Goal: Information Seeking & Learning: Find specific page/section

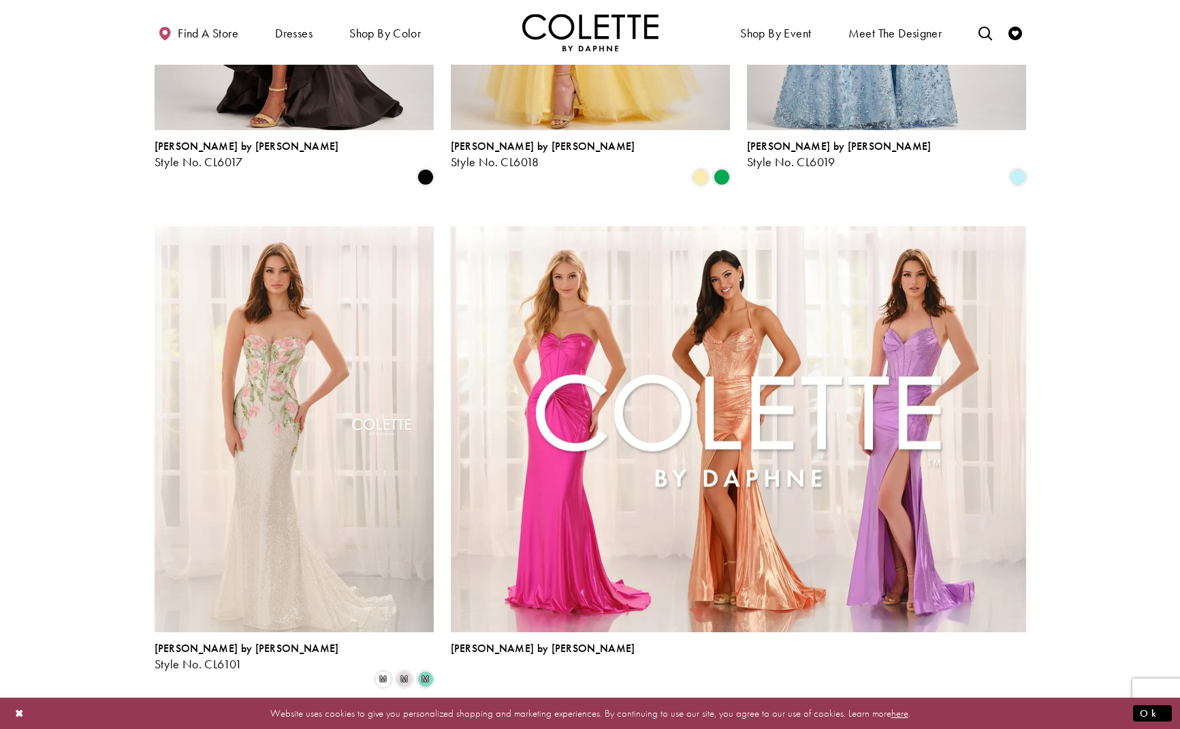
scroll to position [2700, 0]
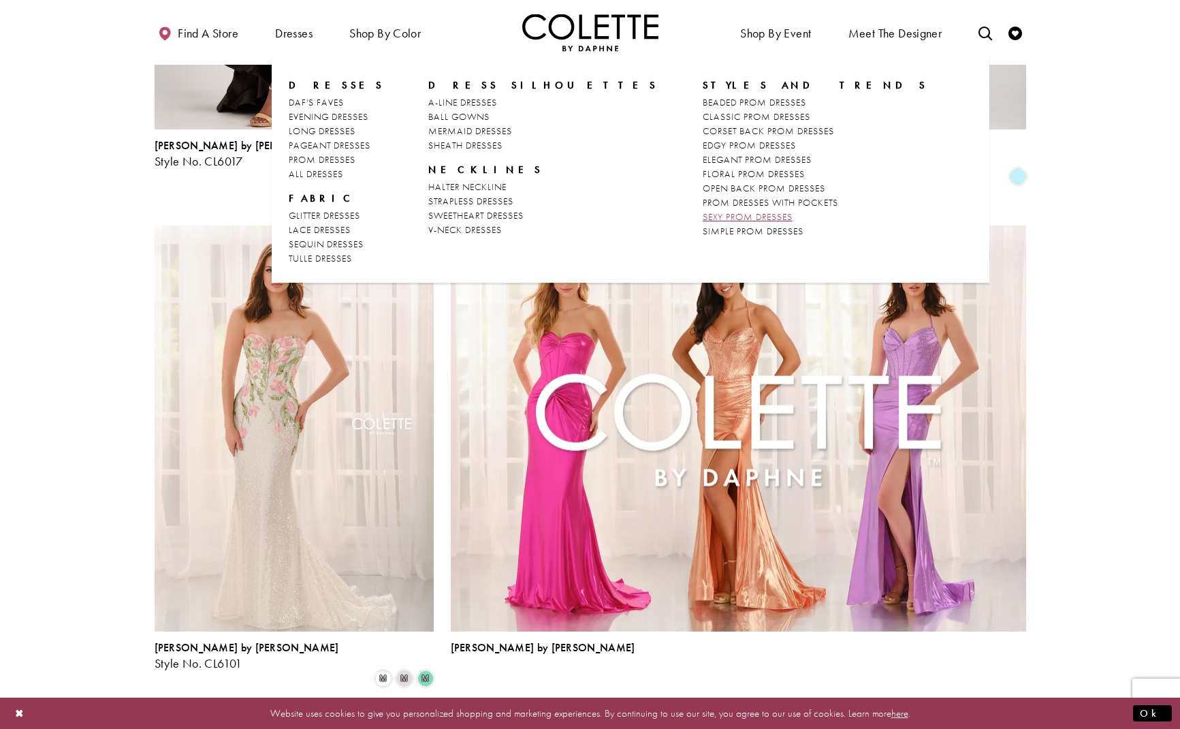
click at [703, 215] on span "SEXY PROM DRESSES" at bounding box center [748, 216] width 90 height 12
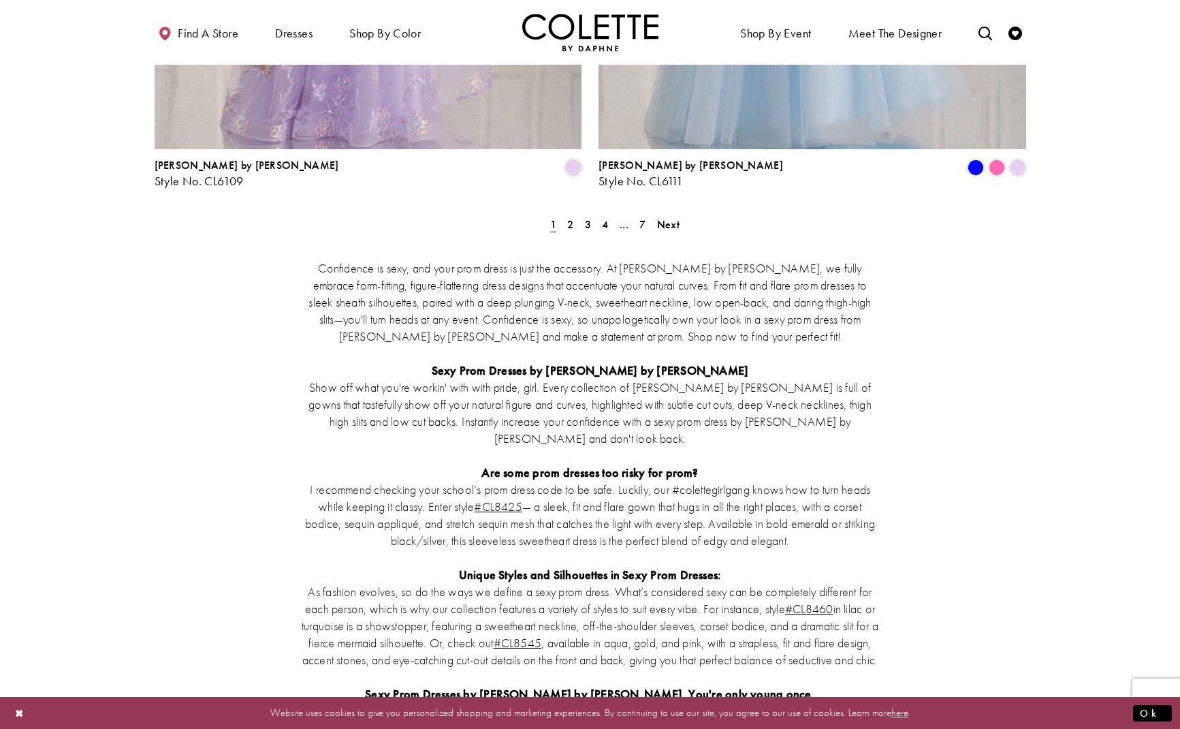
scroll to position [2621, 0]
click at [672, 216] on span "Next" at bounding box center [668, 223] width 22 height 14
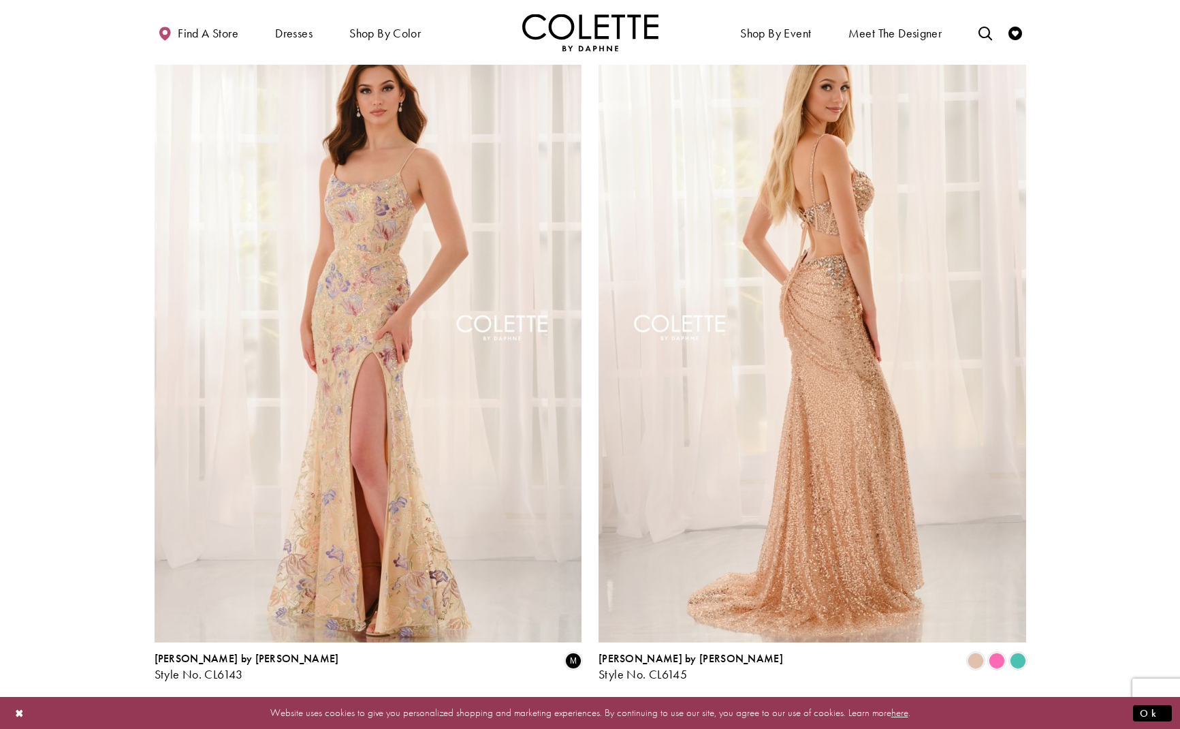
scroll to position [2128, 0]
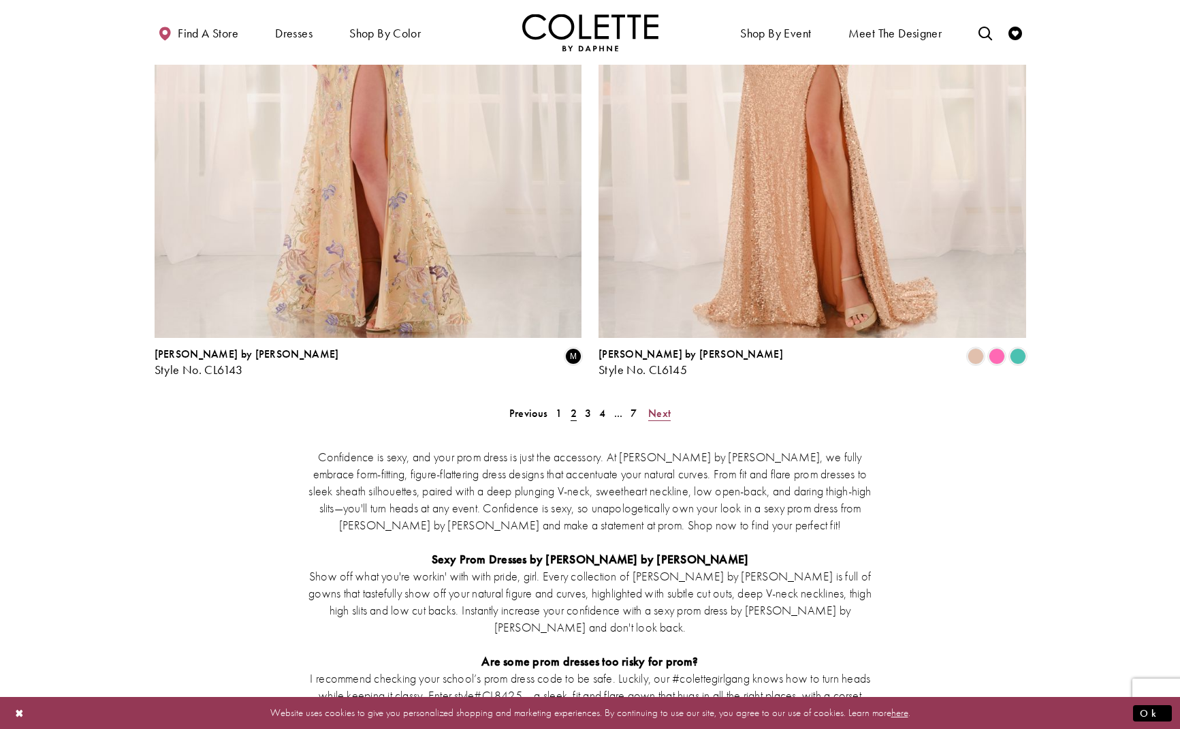
click at [661, 406] on span "Next" at bounding box center [659, 413] width 22 height 14
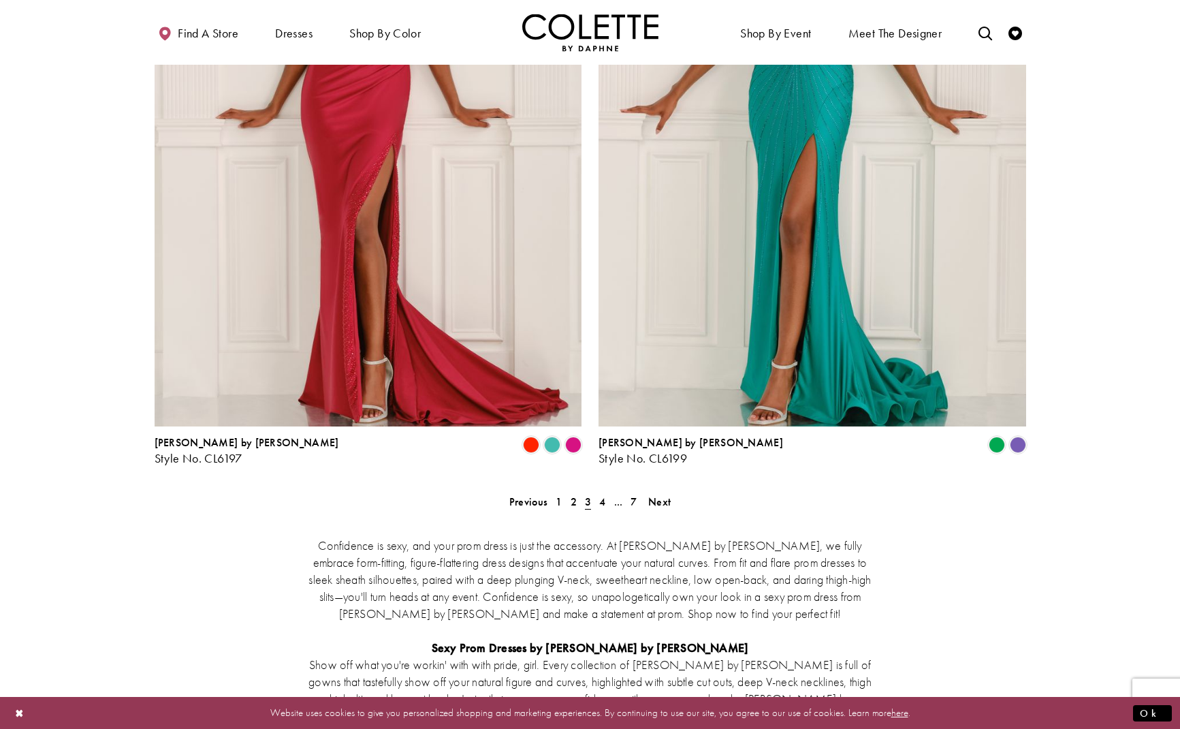
scroll to position [2343, 0]
click at [657, 494] on span "Next" at bounding box center [659, 501] width 22 height 14
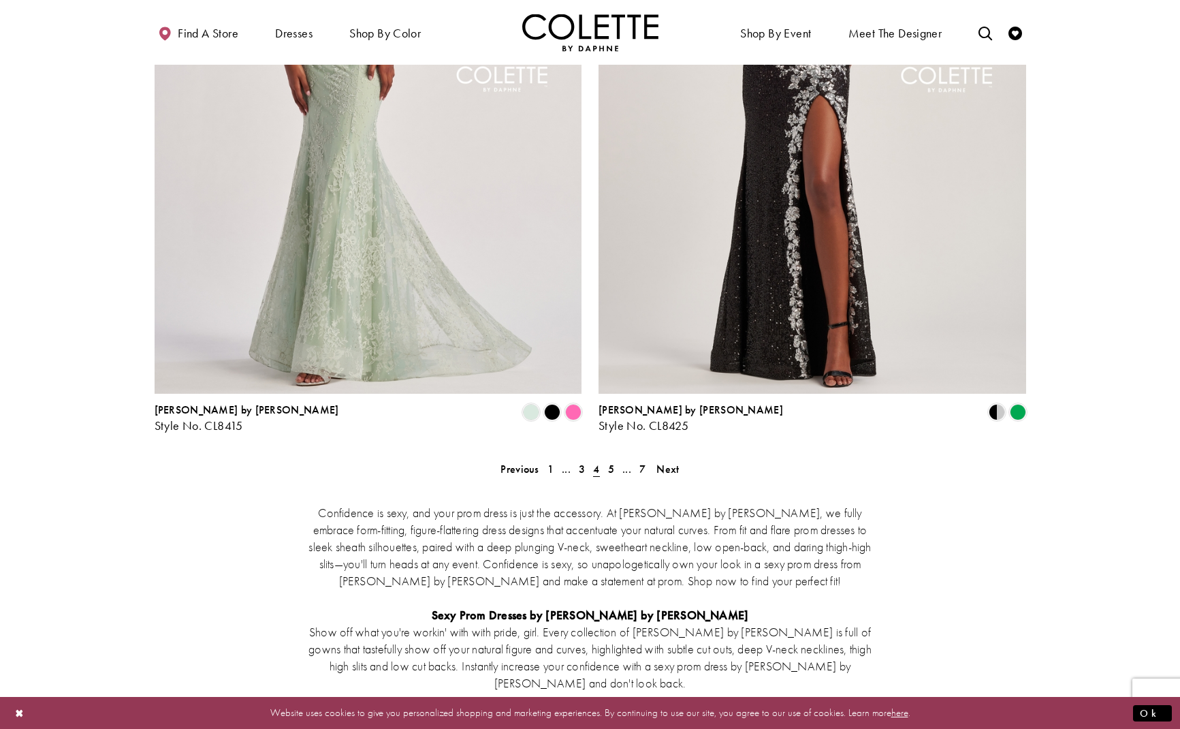
scroll to position [2378, 0]
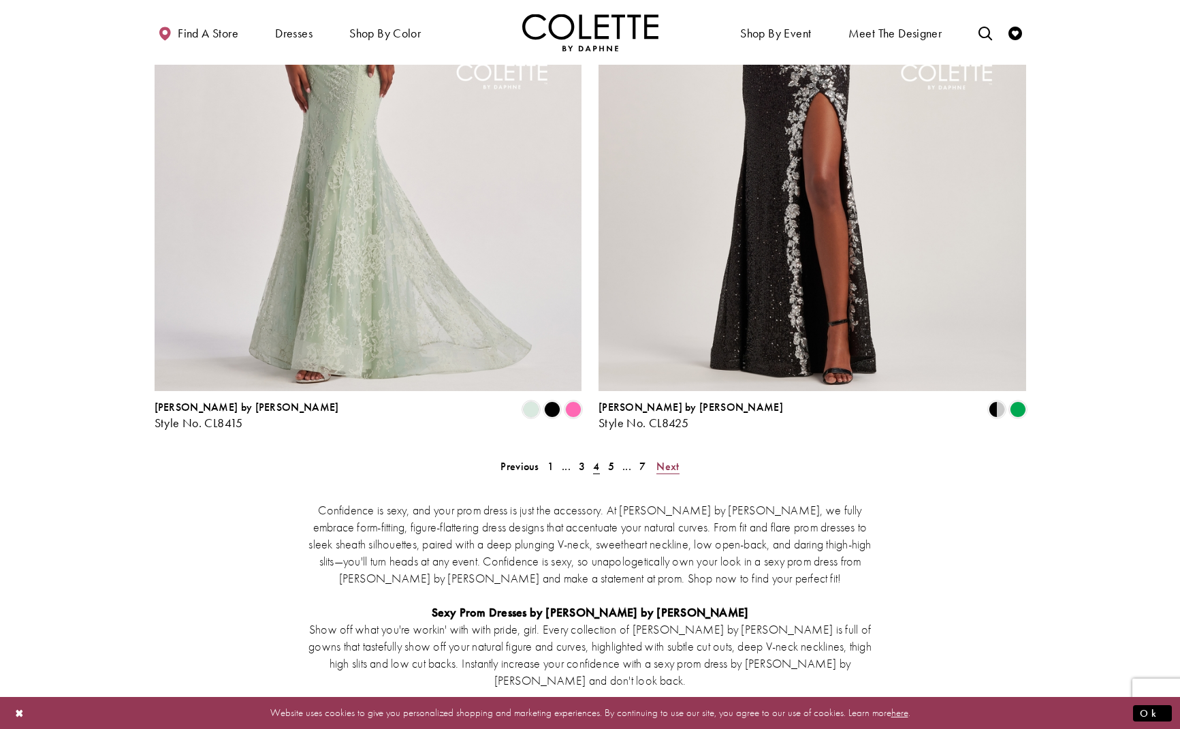
click at [668, 459] on span "Next" at bounding box center [668, 466] width 22 height 14
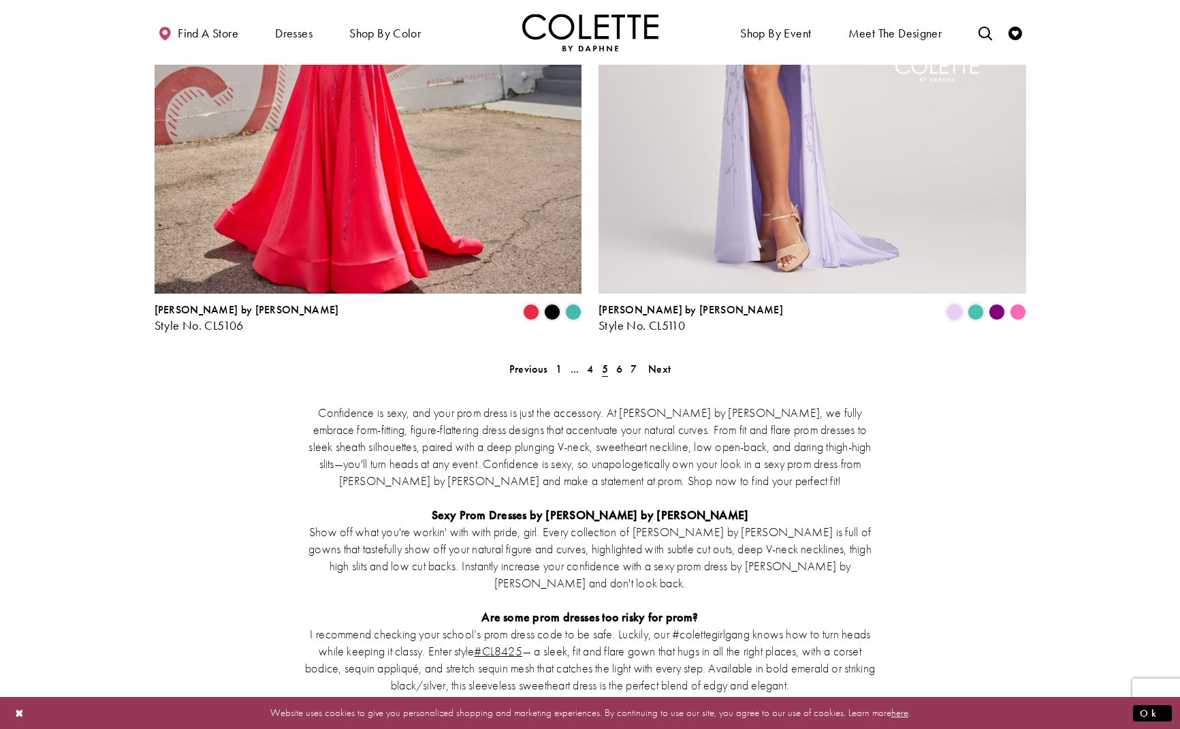
scroll to position [2484, 0]
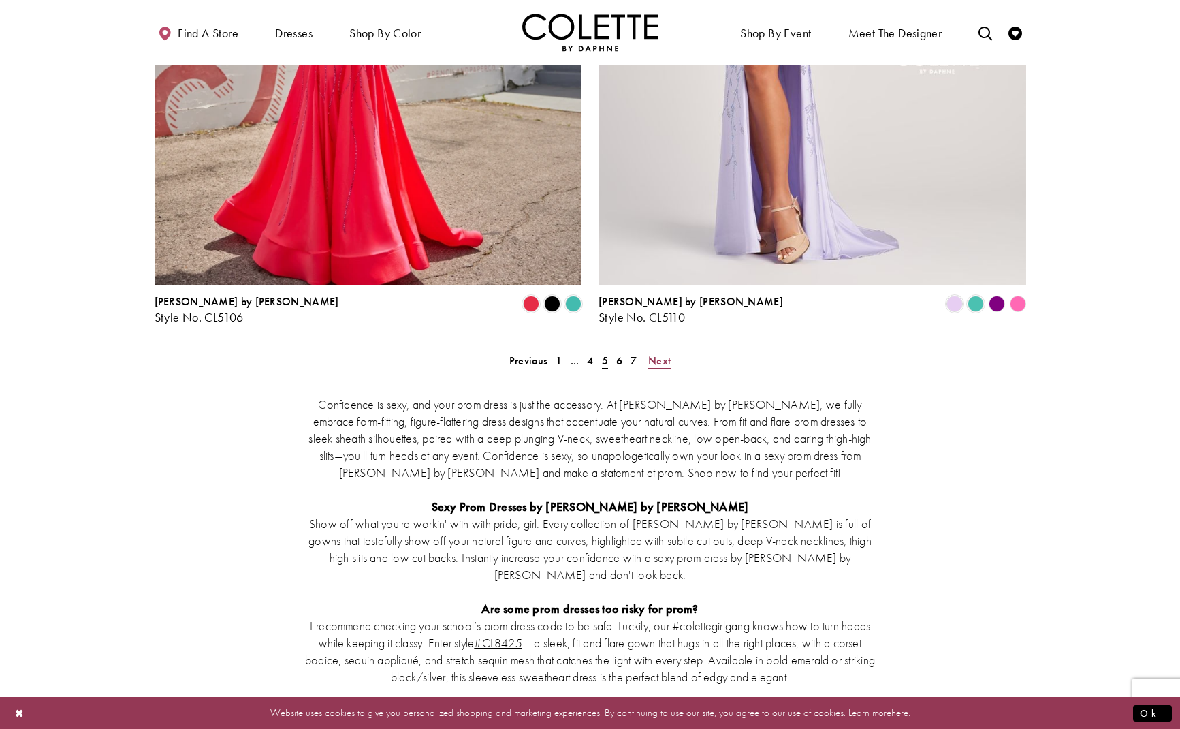
click at [661, 354] on span "Next" at bounding box center [659, 361] width 22 height 14
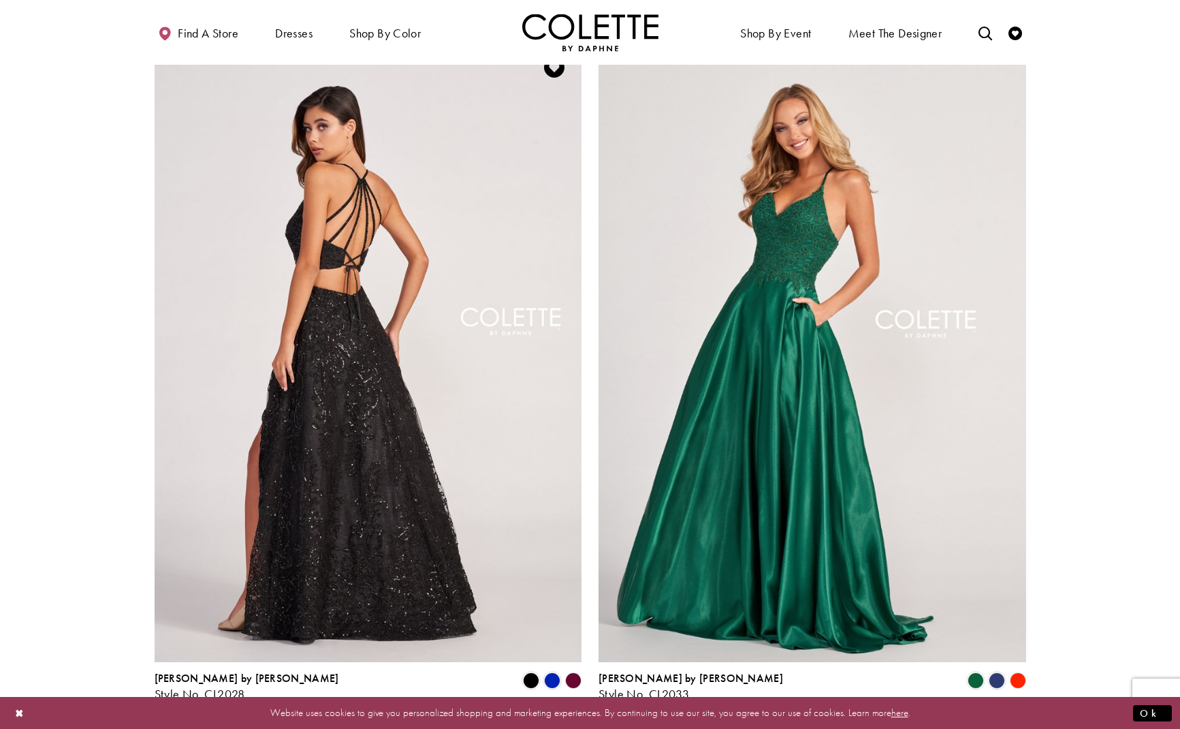
scroll to position [2108, 0]
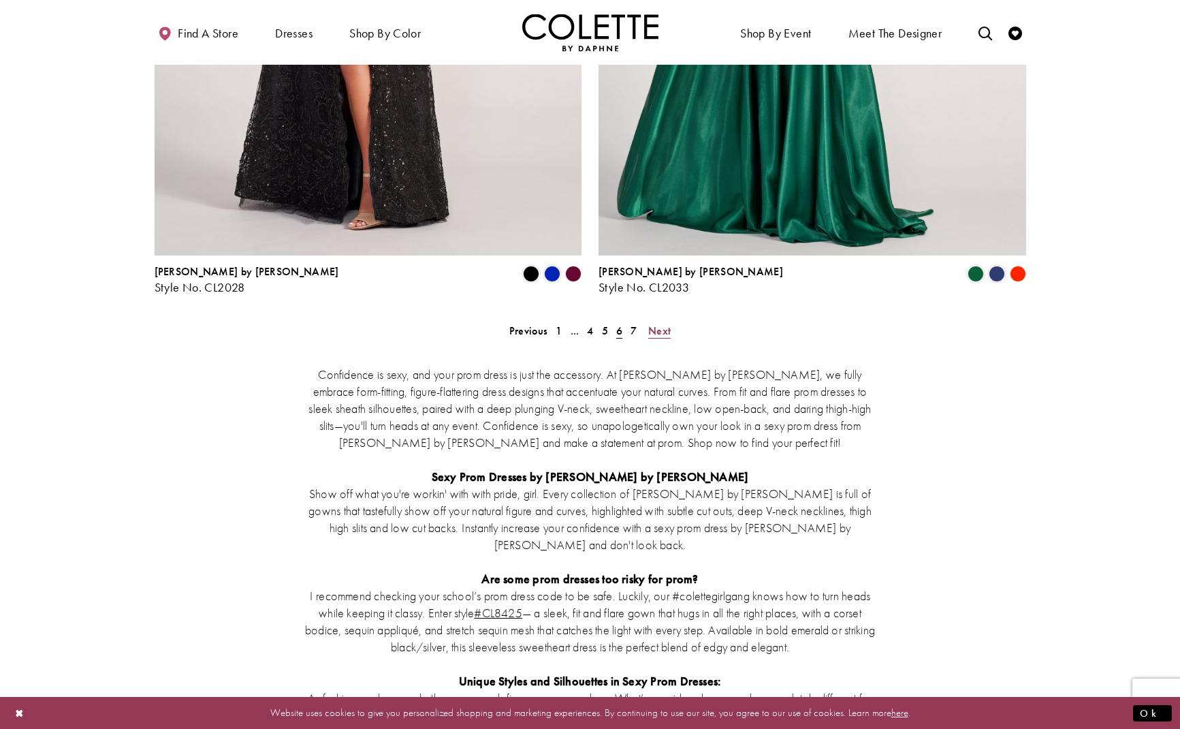
click at [662, 324] on span "Next" at bounding box center [659, 331] width 22 height 14
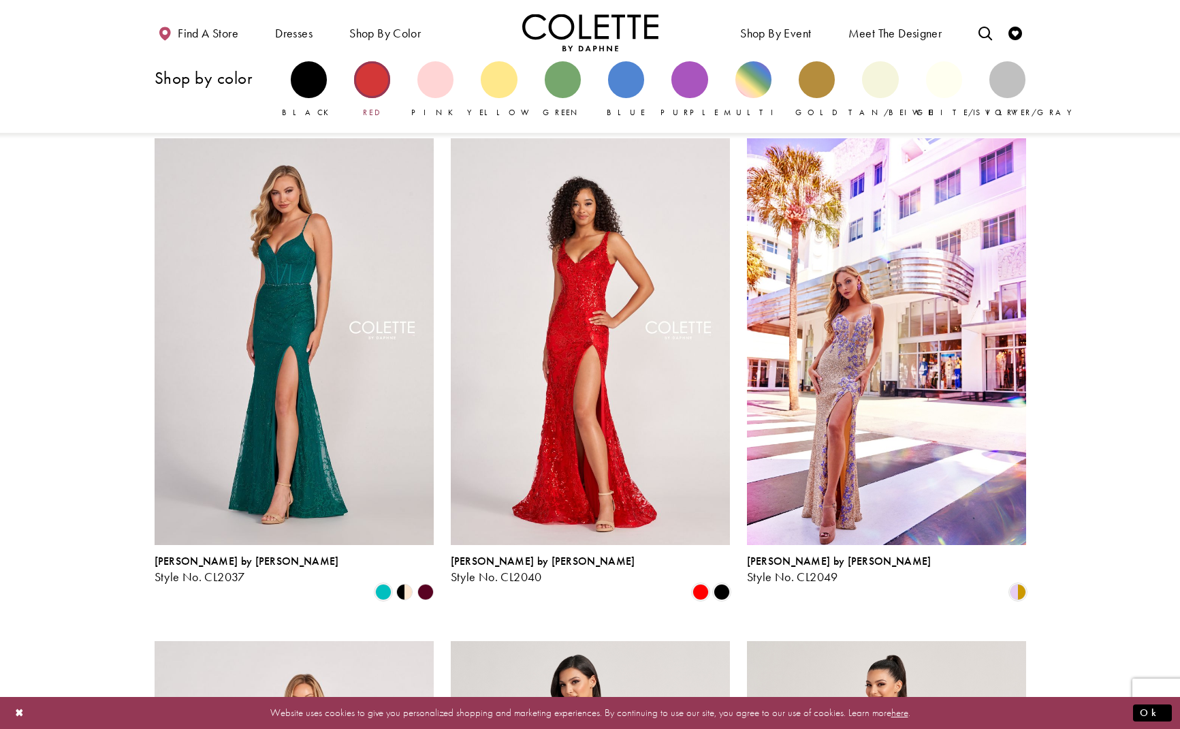
click at [369, 83] on div "Primary block" at bounding box center [372, 79] width 36 height 36
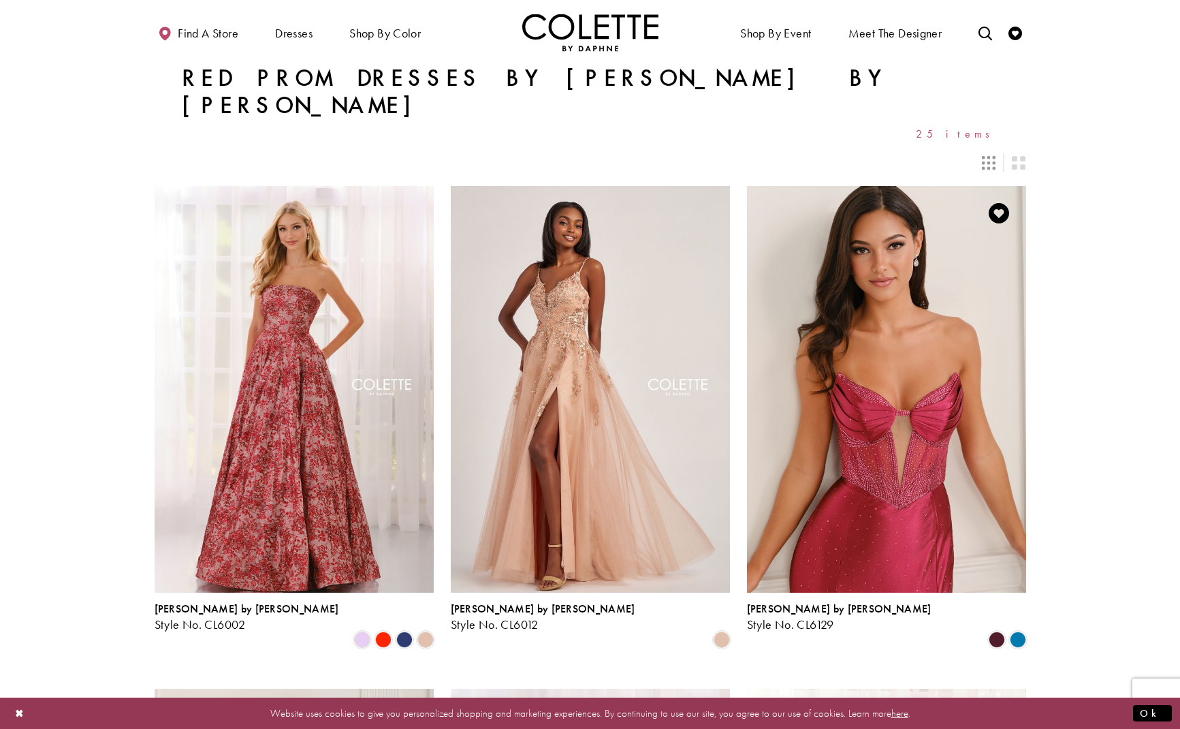
click at [901, 320] on img "Visit Colette by Daphne Style No. CL6129 Page" at bounding box center [886, 389] width 279 height 406
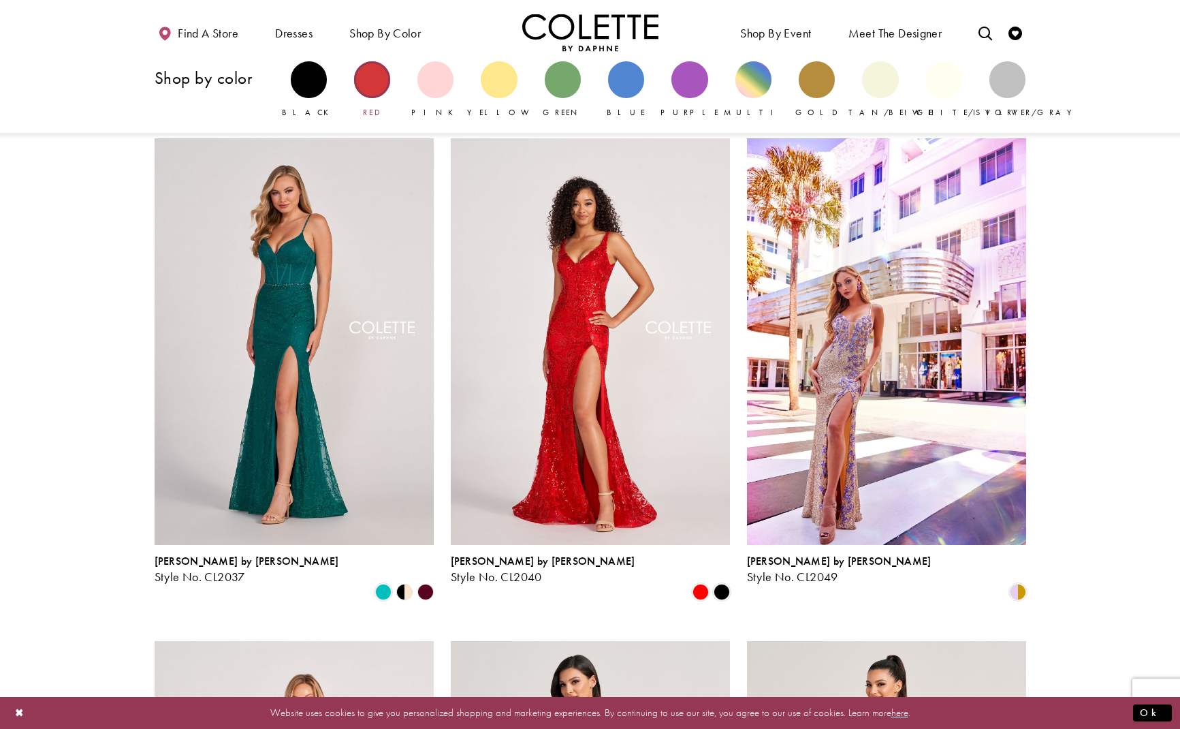
click at [369, 90] on div "Primary block" at bounding box center [372, 79] width 36 height 36
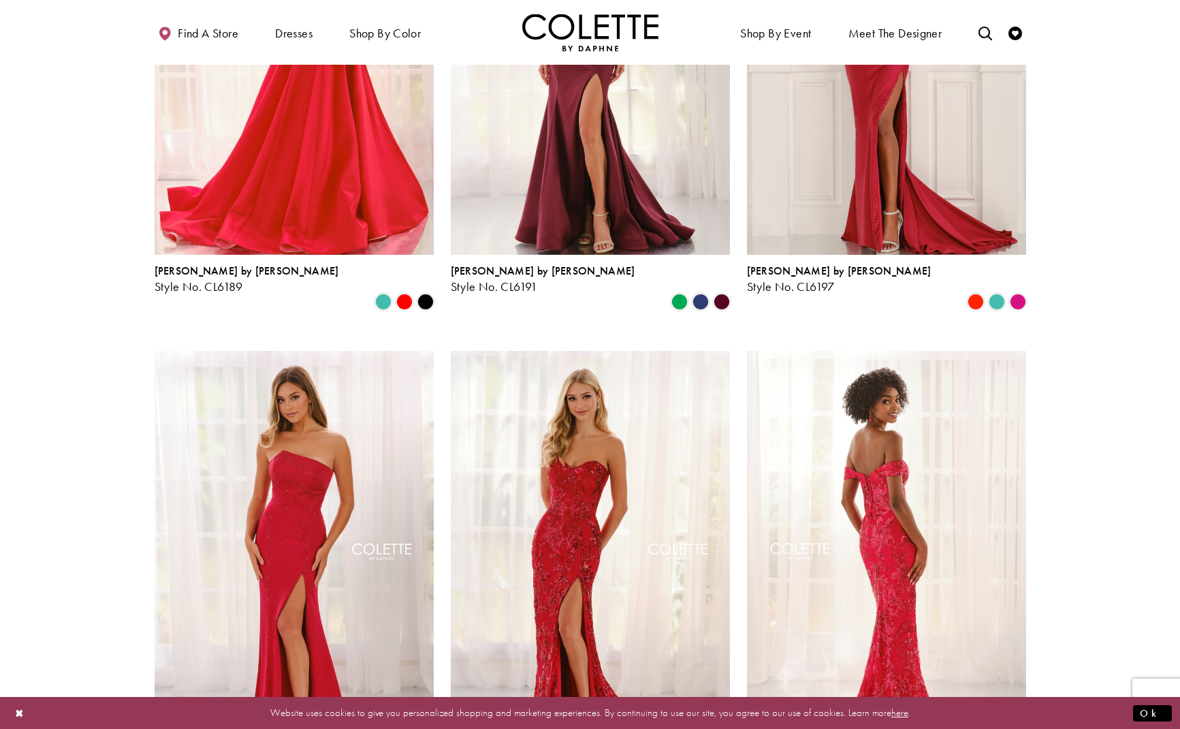
scroll to position [1343, 0]
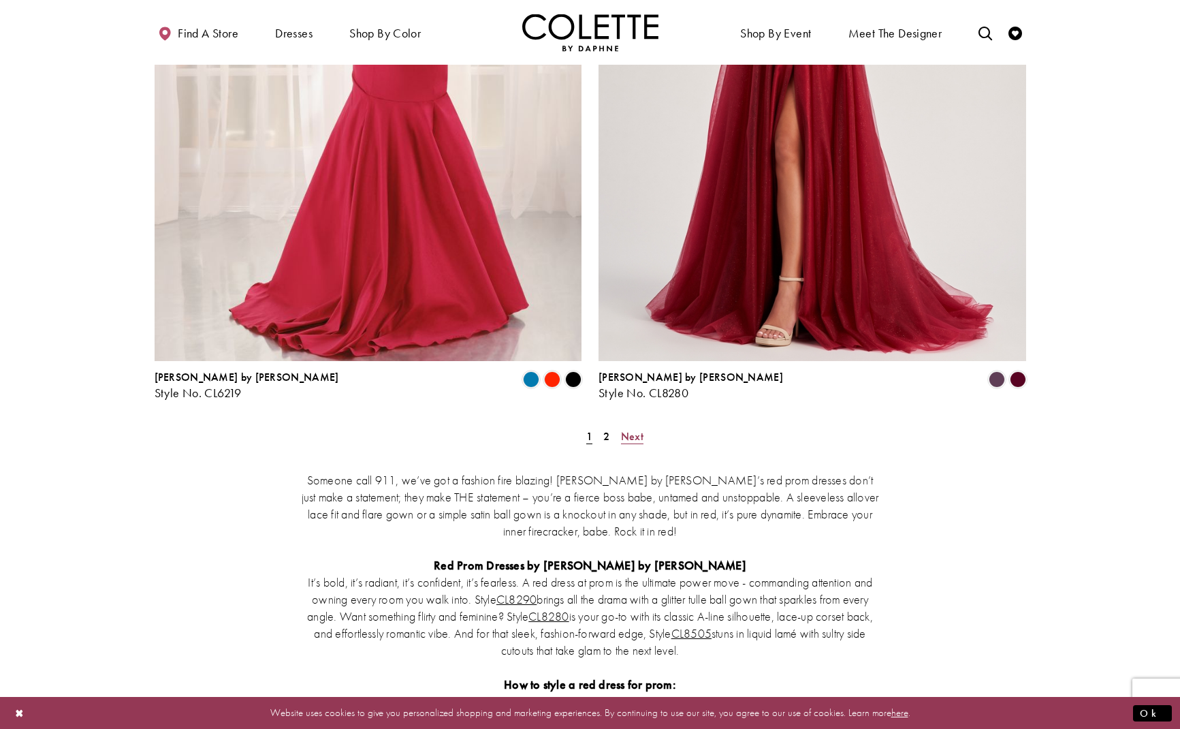
click at [632, 429] on span "Next" at bounding box center [632, 436] width 22 height 14
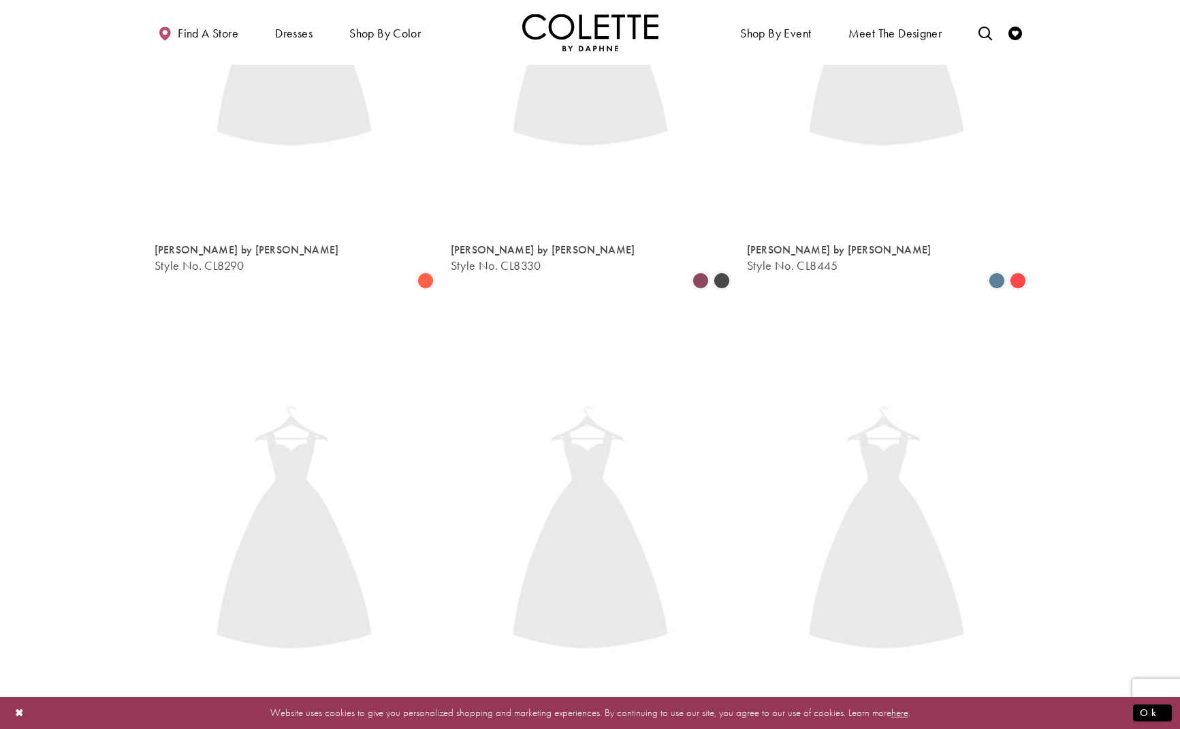
scroll to position [73, 0]
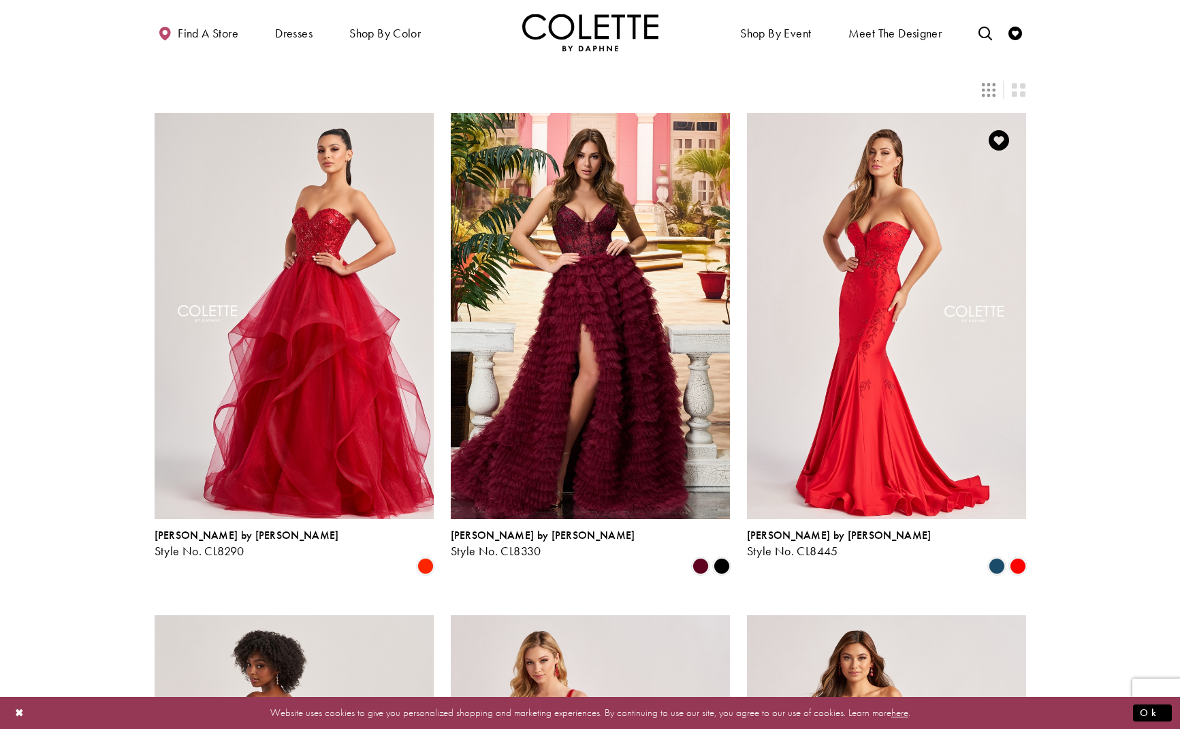
click at [831, 290] on img "Visit Colette by Daphne Style No. CL8445 Page" at bounding box center [886, 316] width 279 height 406
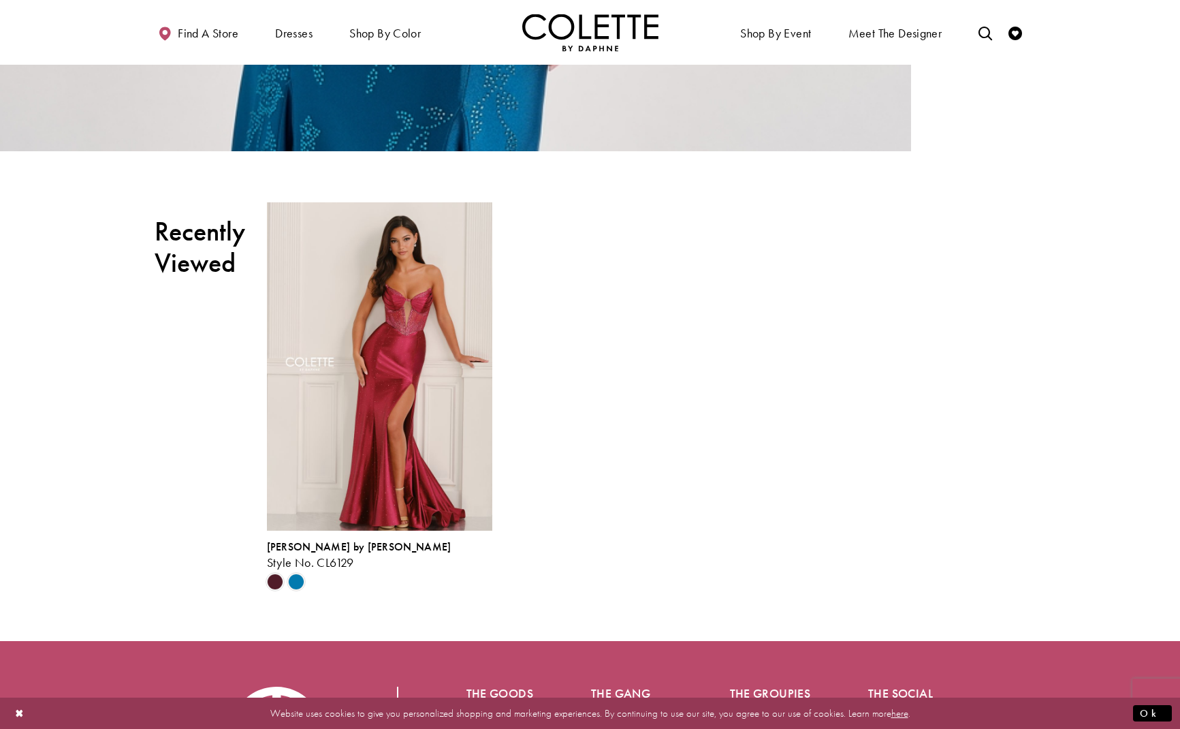
scroll to position [2652, 0]
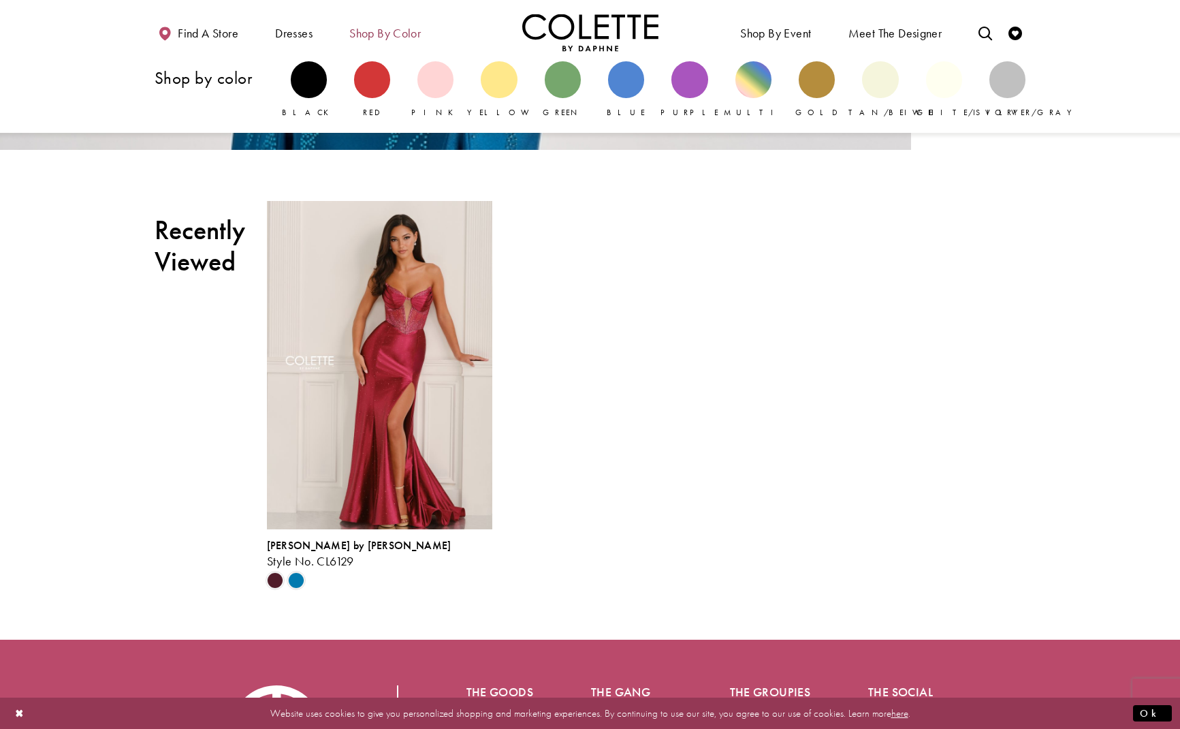
click at [393, 35] on span "Shop by color" at bounding box center [385, 34] width 72 height 14
click at [389, 36] on span "Shop by color" at bounding box center [385, 34] width 72 height 14
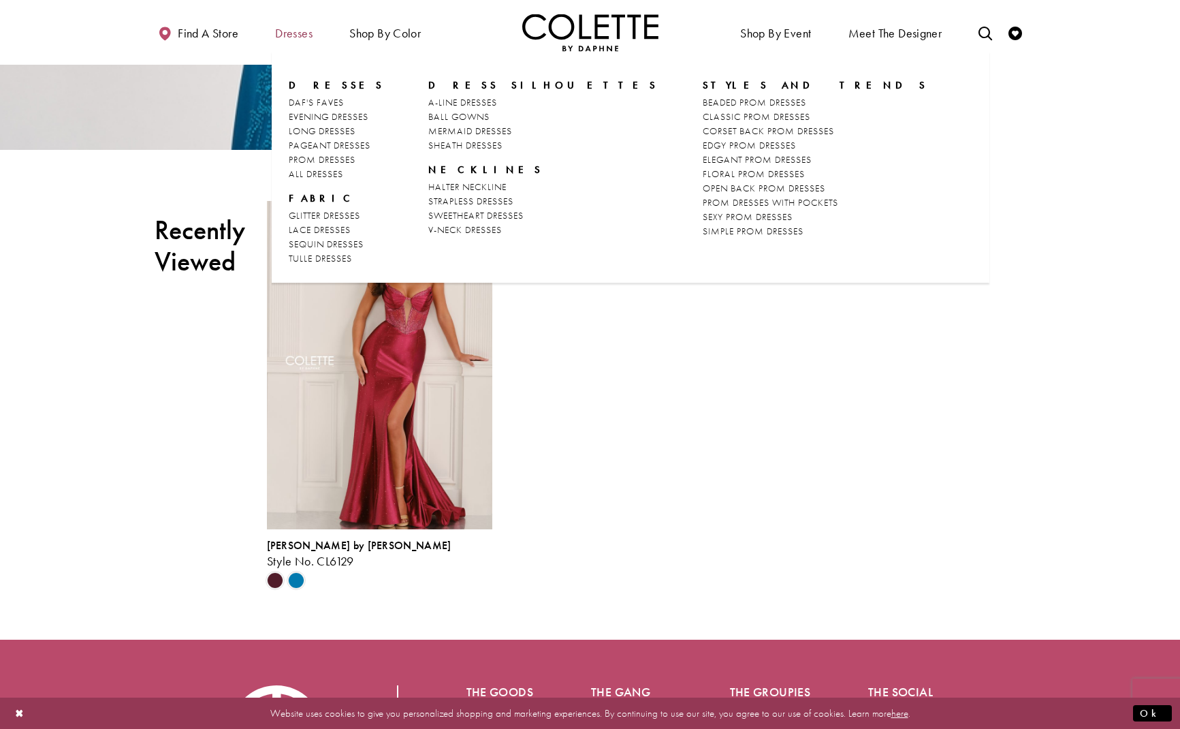
click at [295, 32] on span "Dresses" at bounding box center [293, 34] width 37 height 14
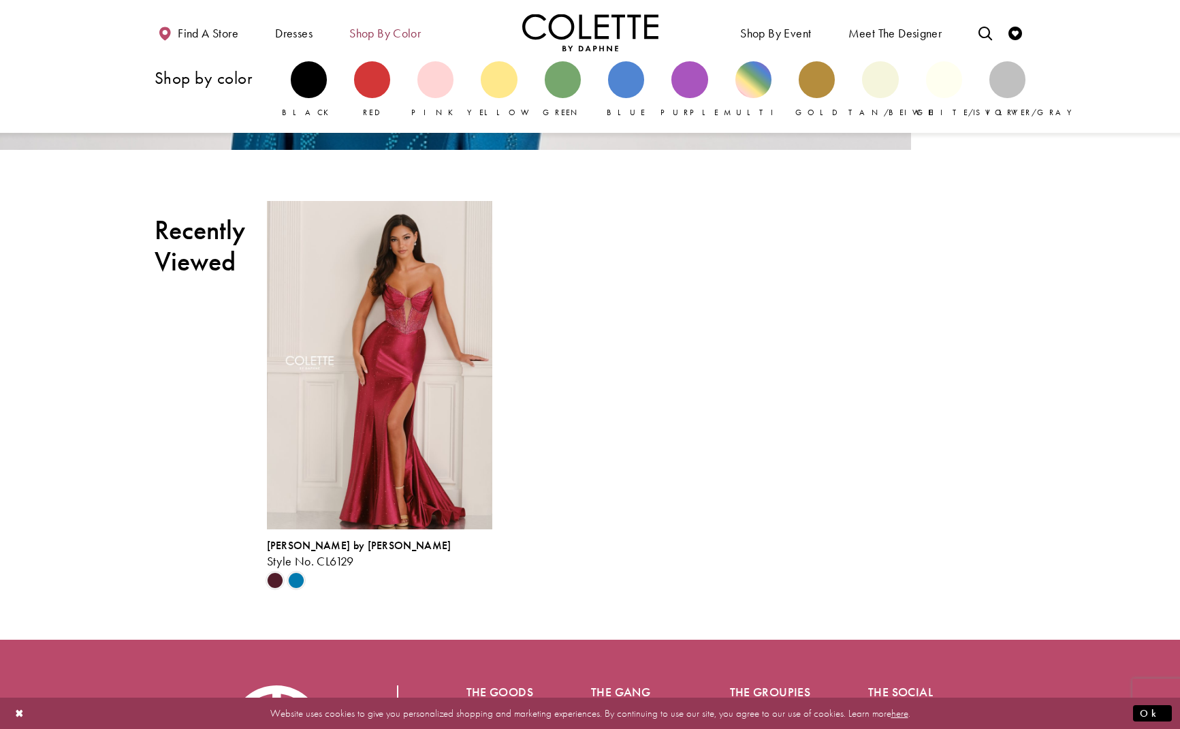
click at [392, 31] on span "Shop by color" at bounding box center [385, 34] width 72 height 14
click at [391, 39] on span "Shop by color" at bounding box center [385, 34] width 72 height 14
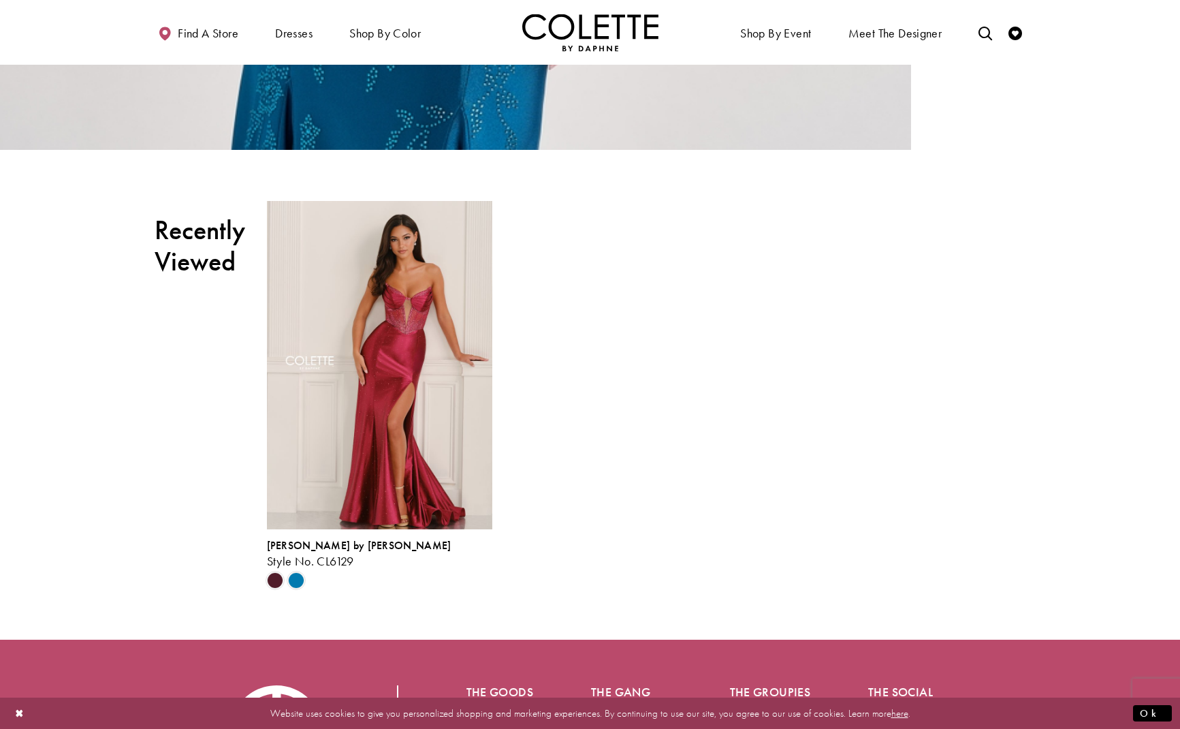
click at [598, 42] on img "Visit Home Page" at bounding box center [590, 32] width 136 height 37
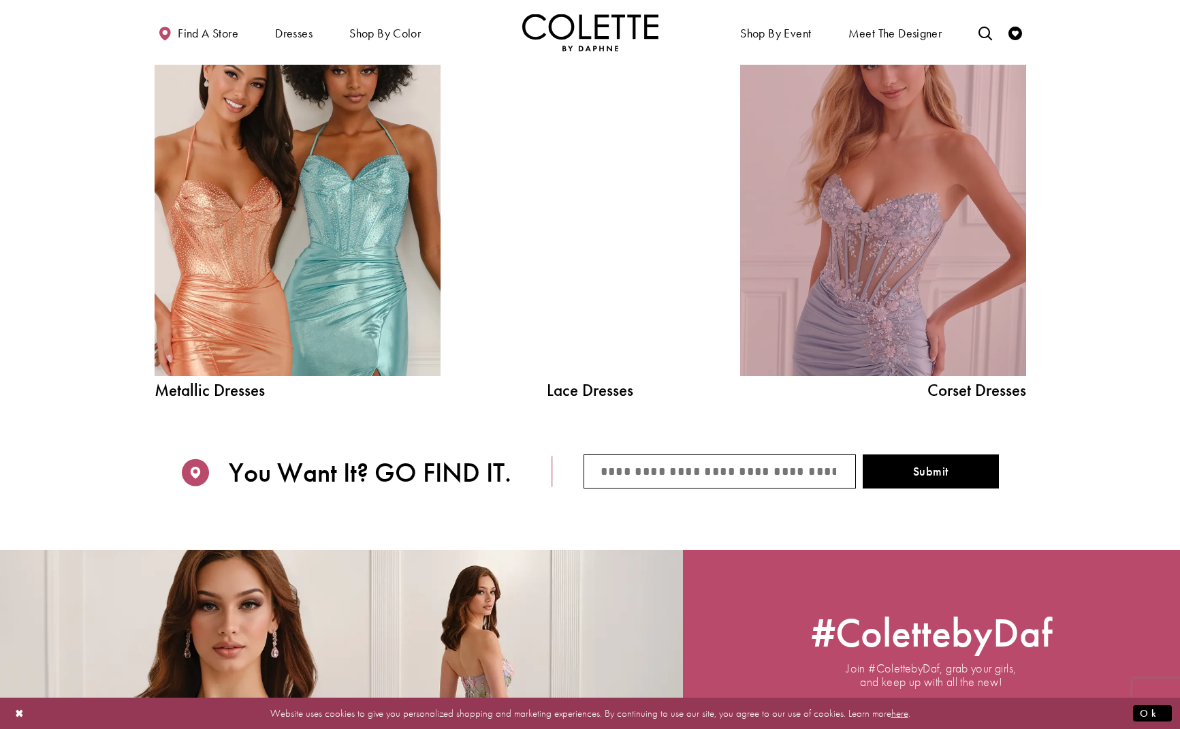
scroll to position [1621, 0]
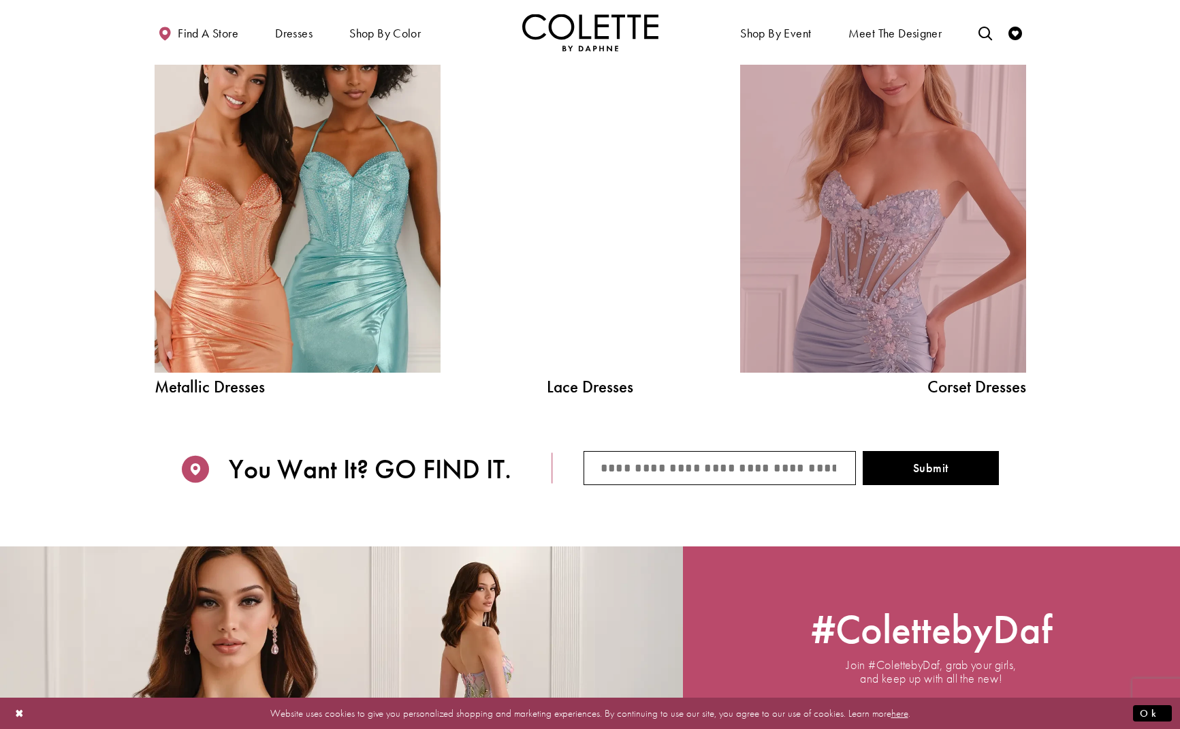
click at [928, 345] on link "Corset Dress Spring 2026 collection Related Link" at bounding box center [883, 192] width 286 height 361
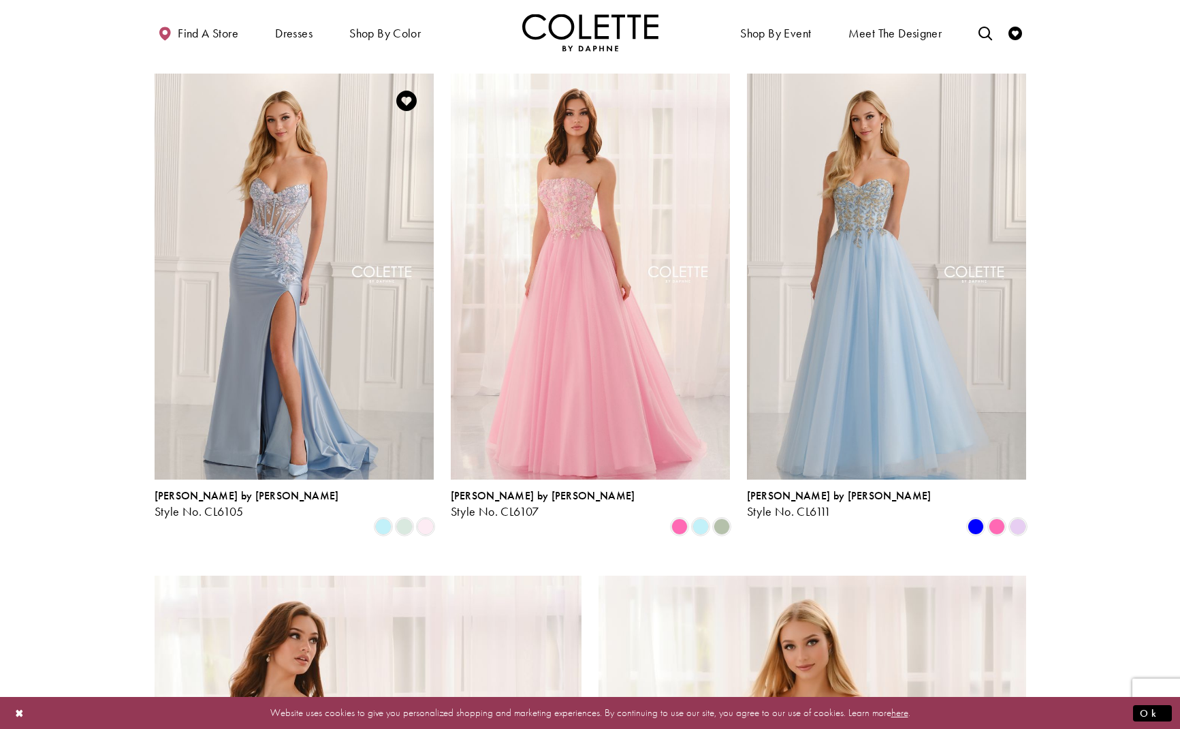
scroll to position [1573, 0]
click at [402, 517] on span "Product List" at bounding box center [404, 525] width 16 height 16
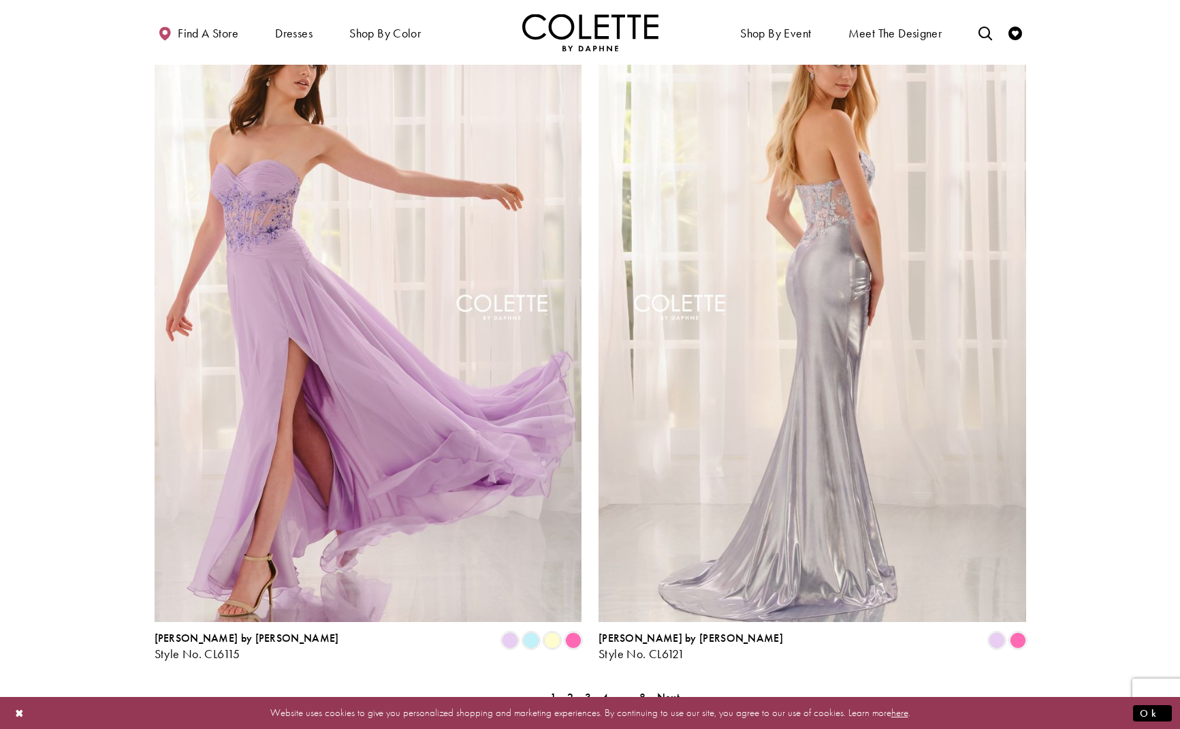
scroll to position [2147, 0]
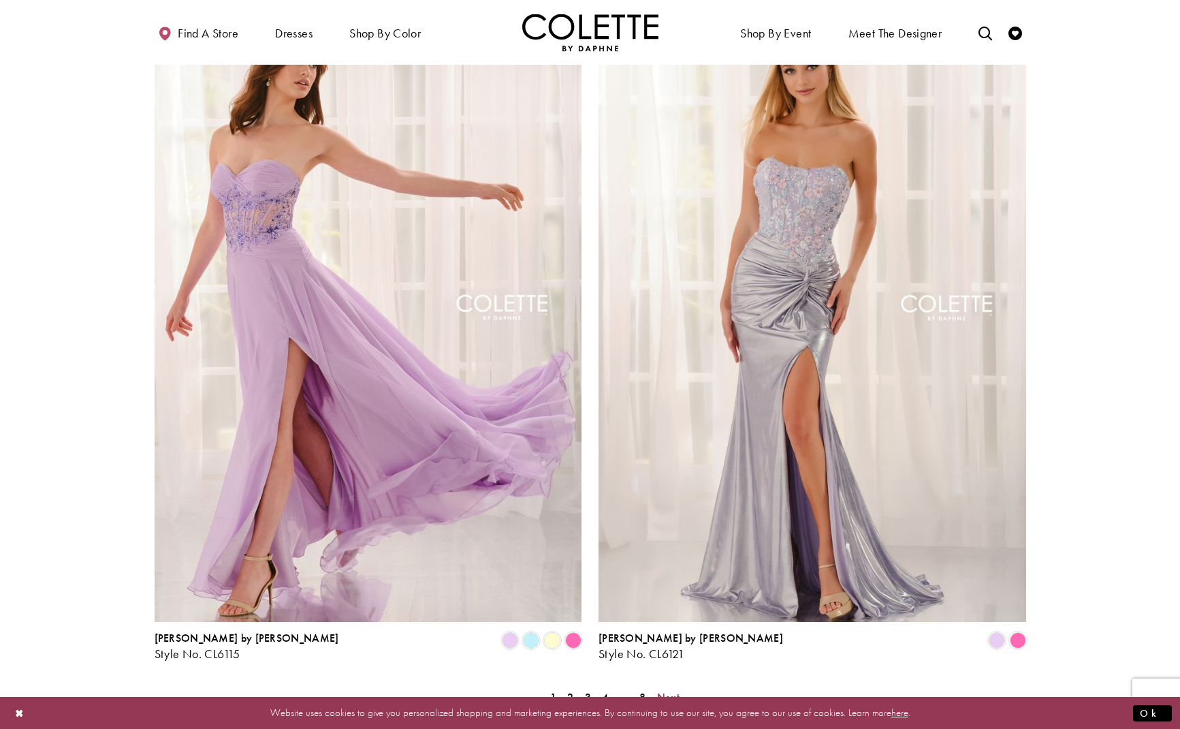
click at [668, 690] on span "Next" at bounding box center [668, 697] width 22 height 14
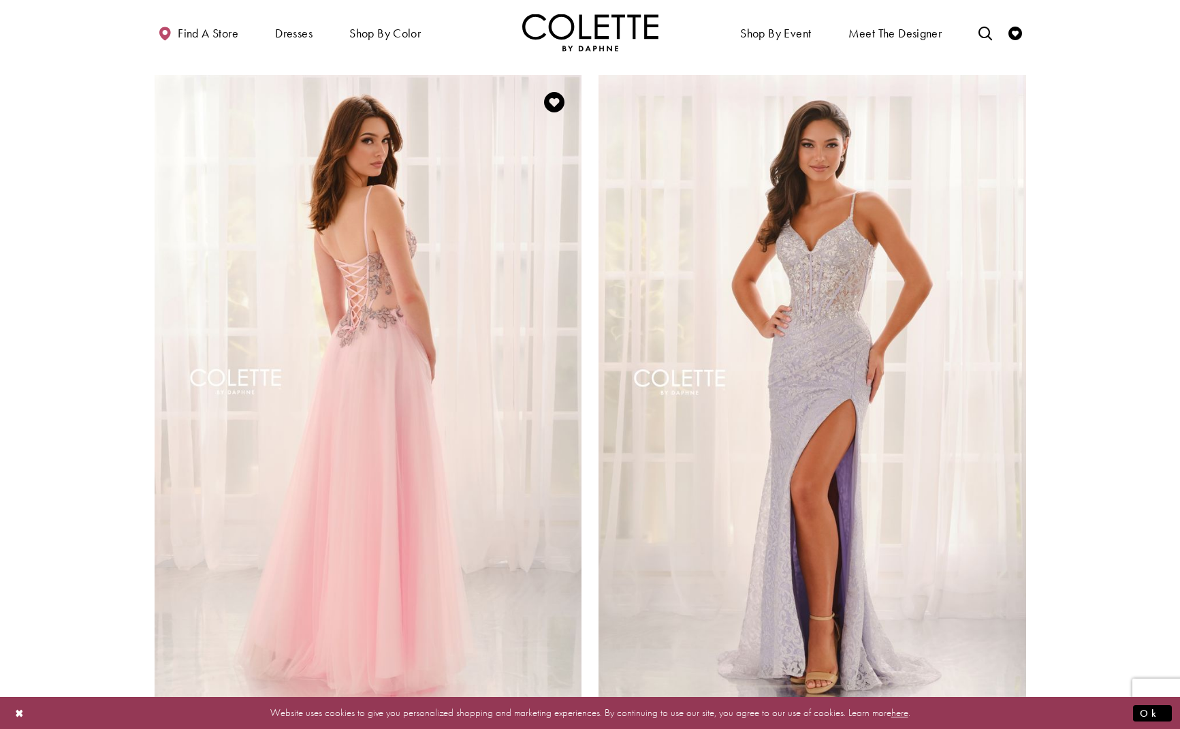
scroll to position [2074, 0]
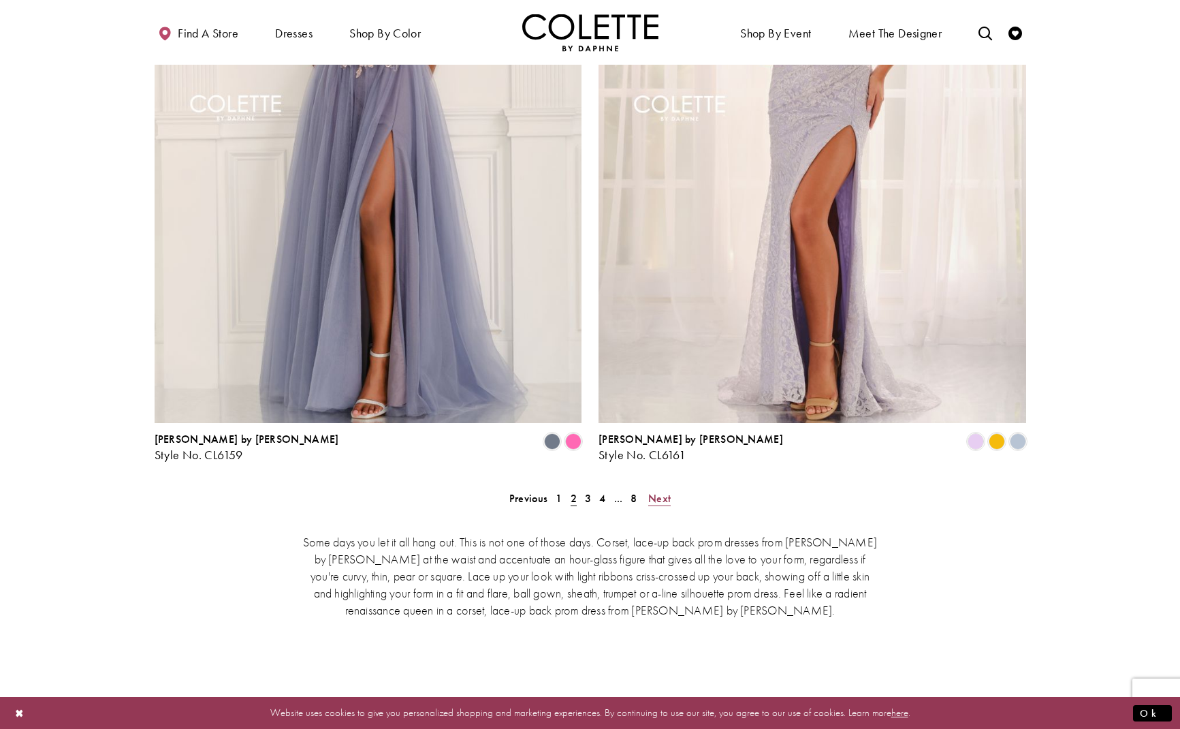
click at [661, 491] on span "Next" at bounding box center [659, 498] width 22 height 14
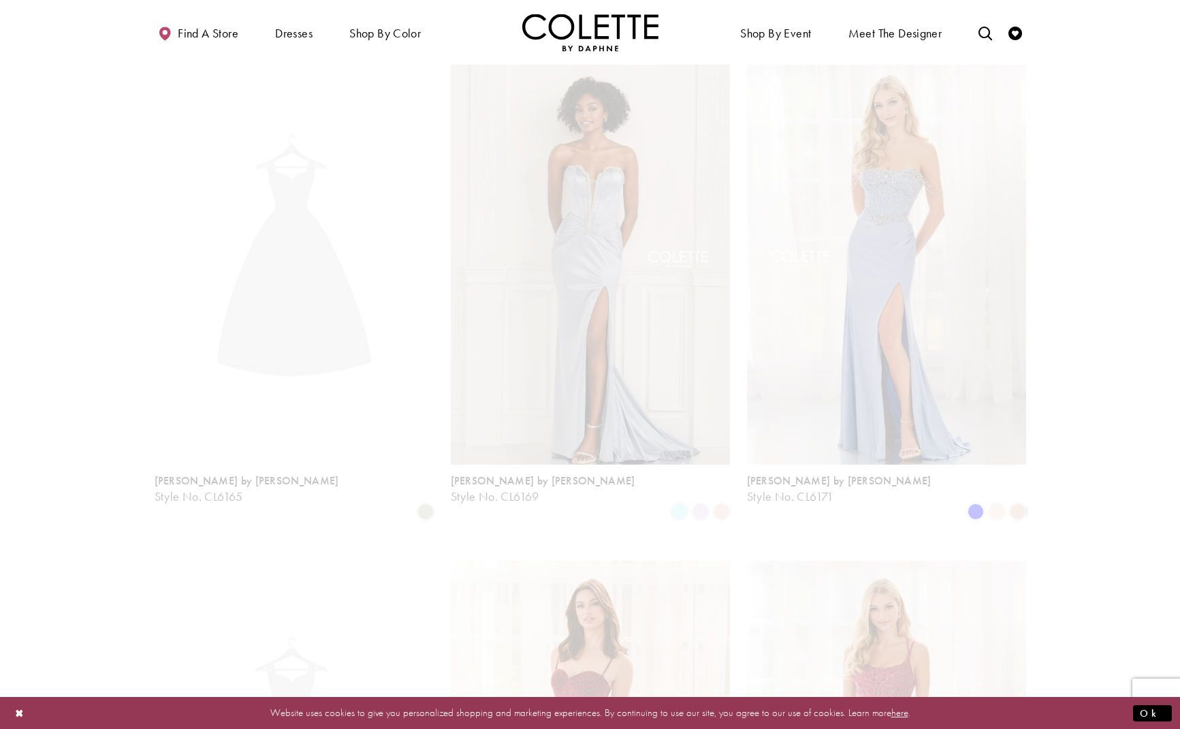
scroll to position [73, 0]
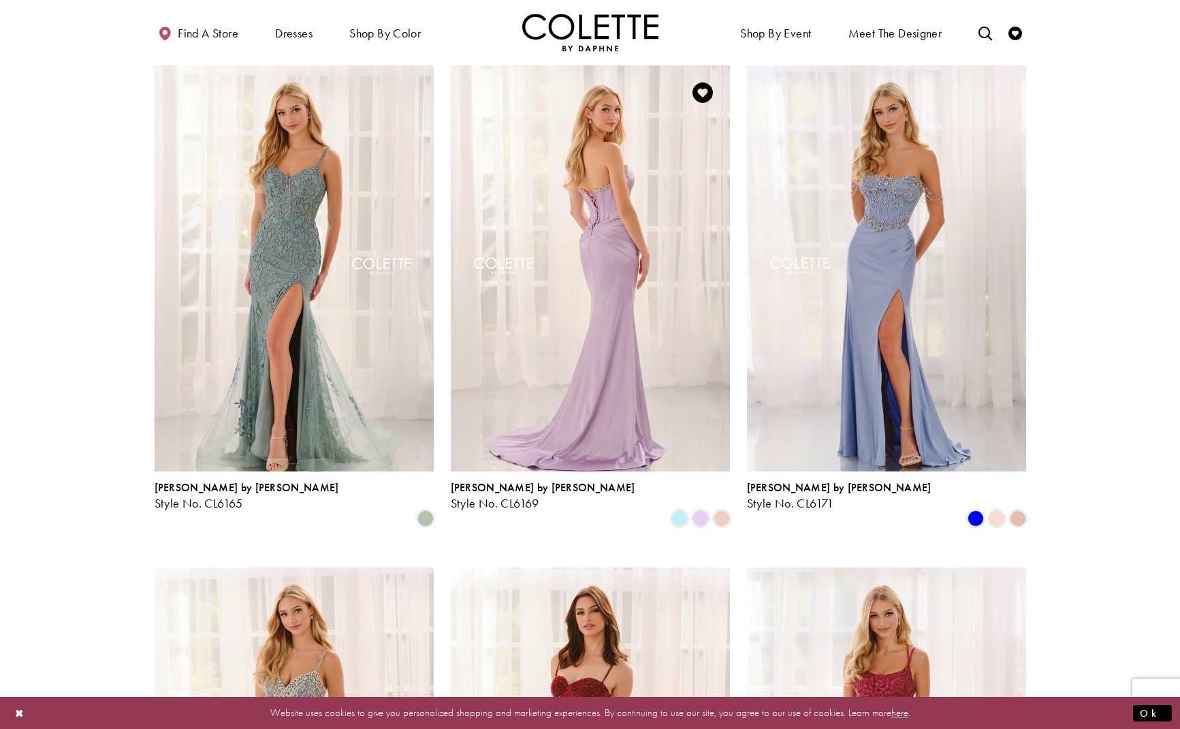
click at [622, 289] on img "Visit Colette by Daphne Style No. CL6169 Page" at bounding box center [590, 268] width 279 height 406
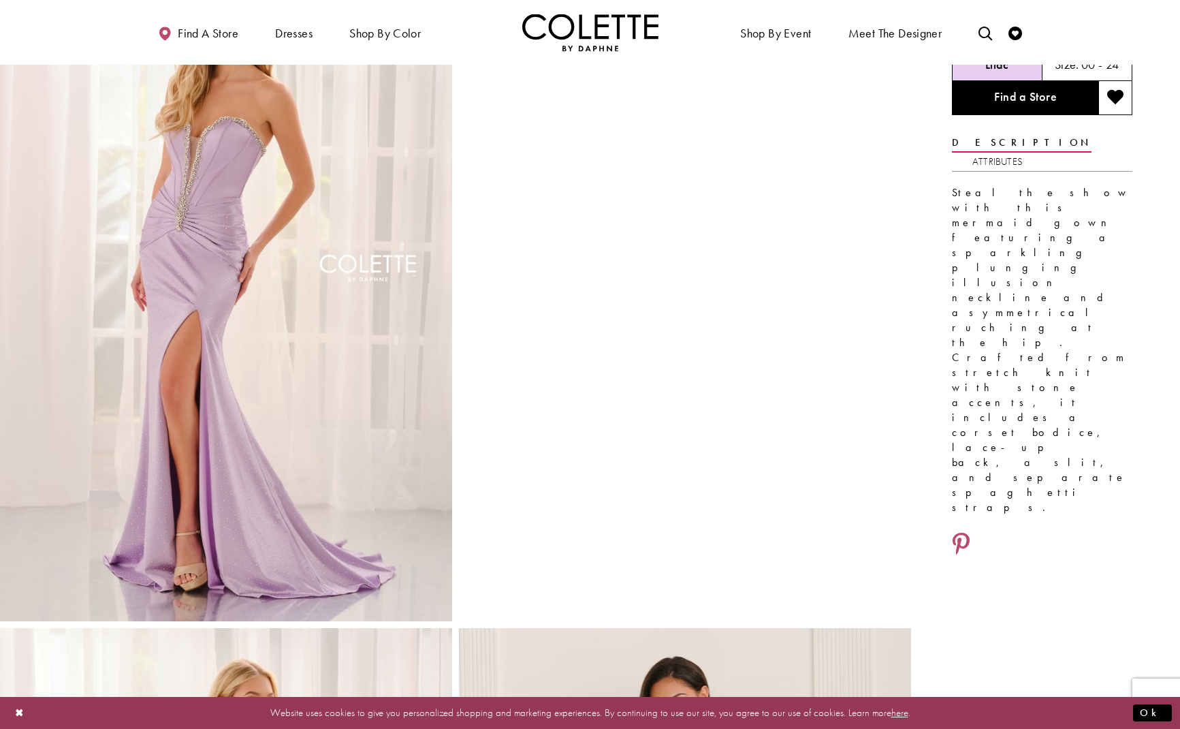
scroll to position [121, 0]
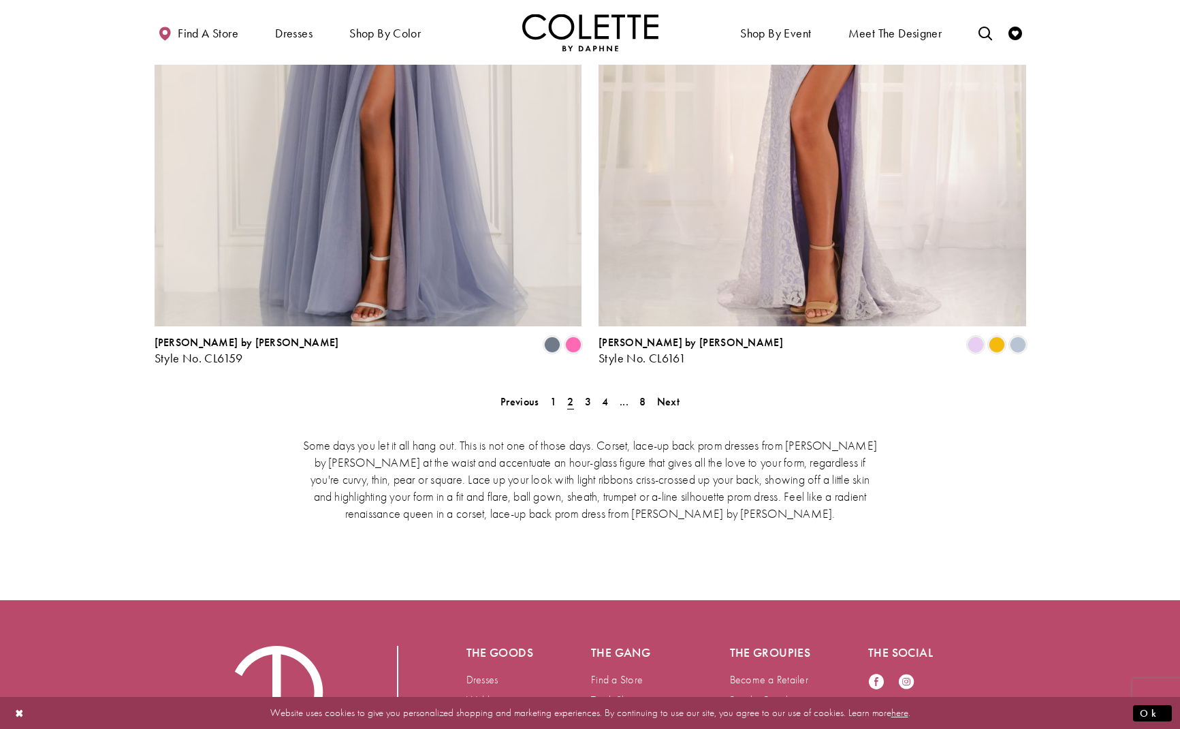
scroll to position [2448, 0]
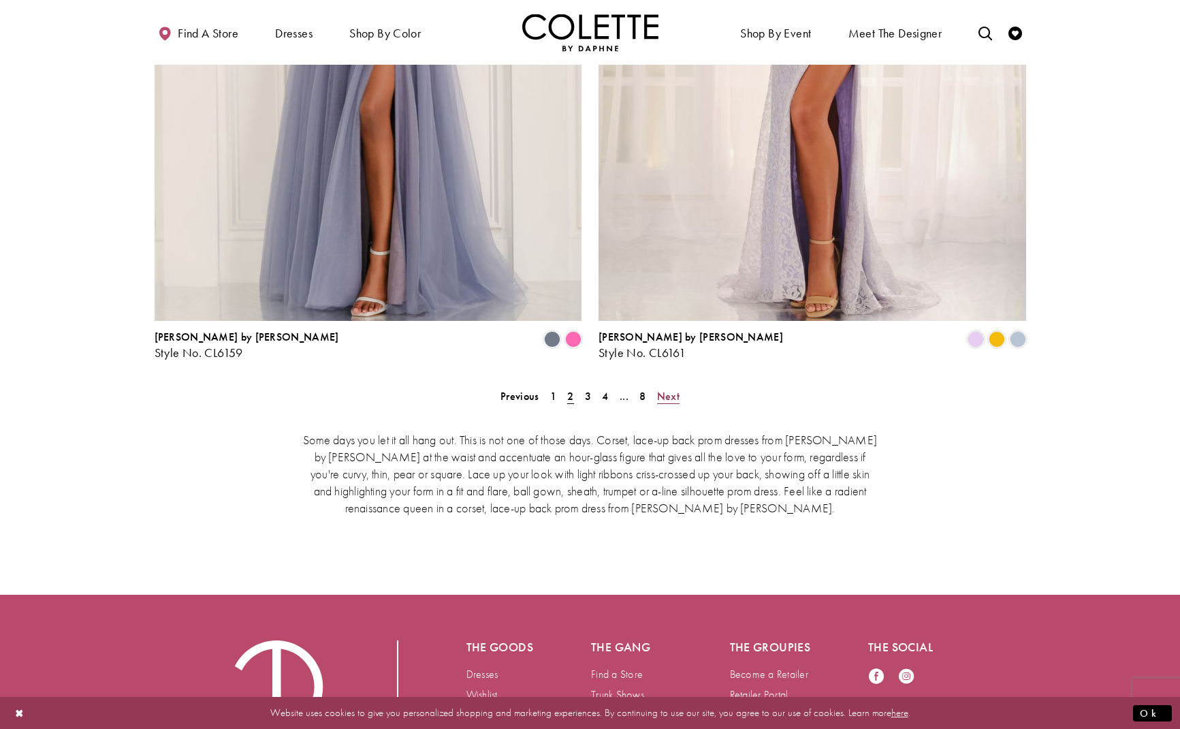
click at [666, 389] on span "Next" at bounding box center [668, 396] width 22 height 14
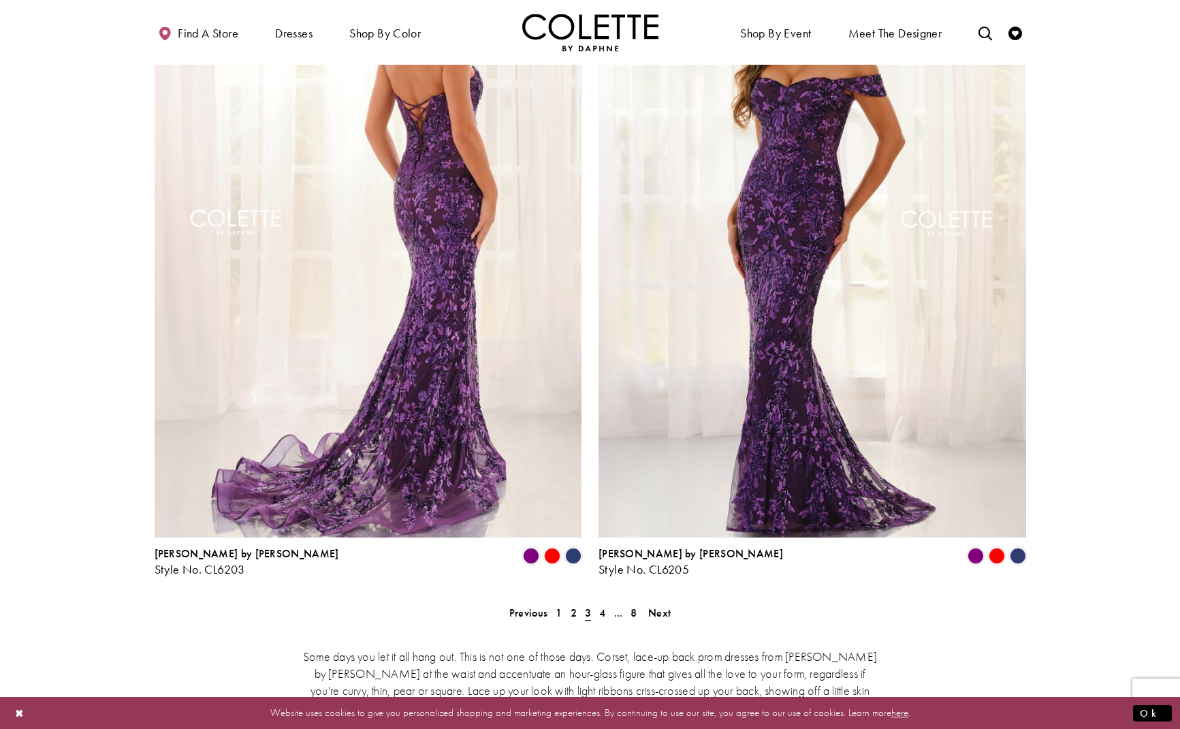
scroll to position [2232, 0]
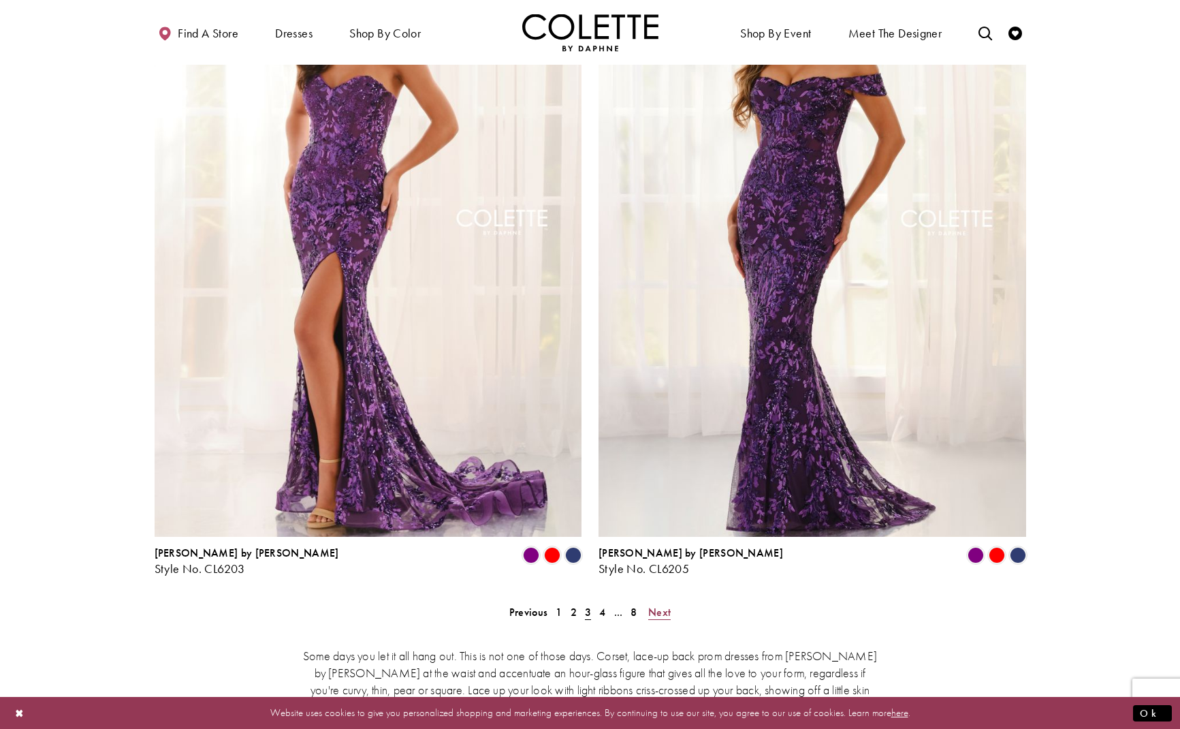
click at [671, 602] on link "Next" at bounding box center [659, 612] width 31 height 20
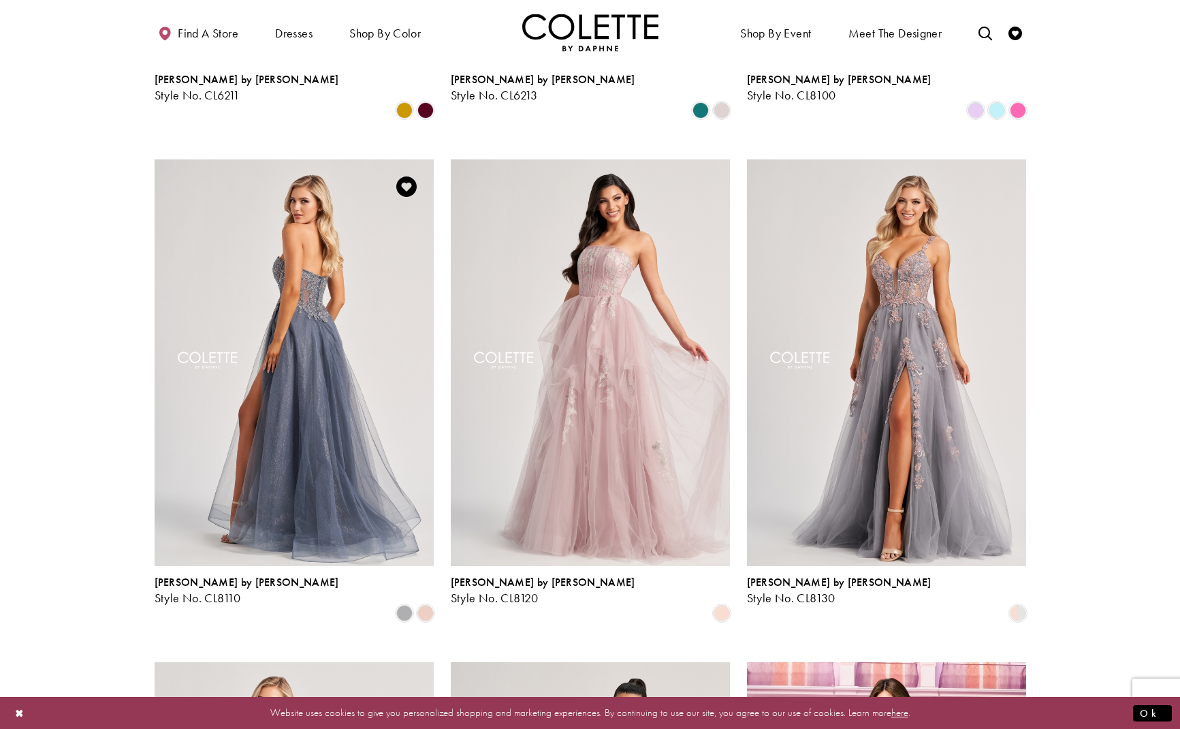
scroll to position [487, 0]
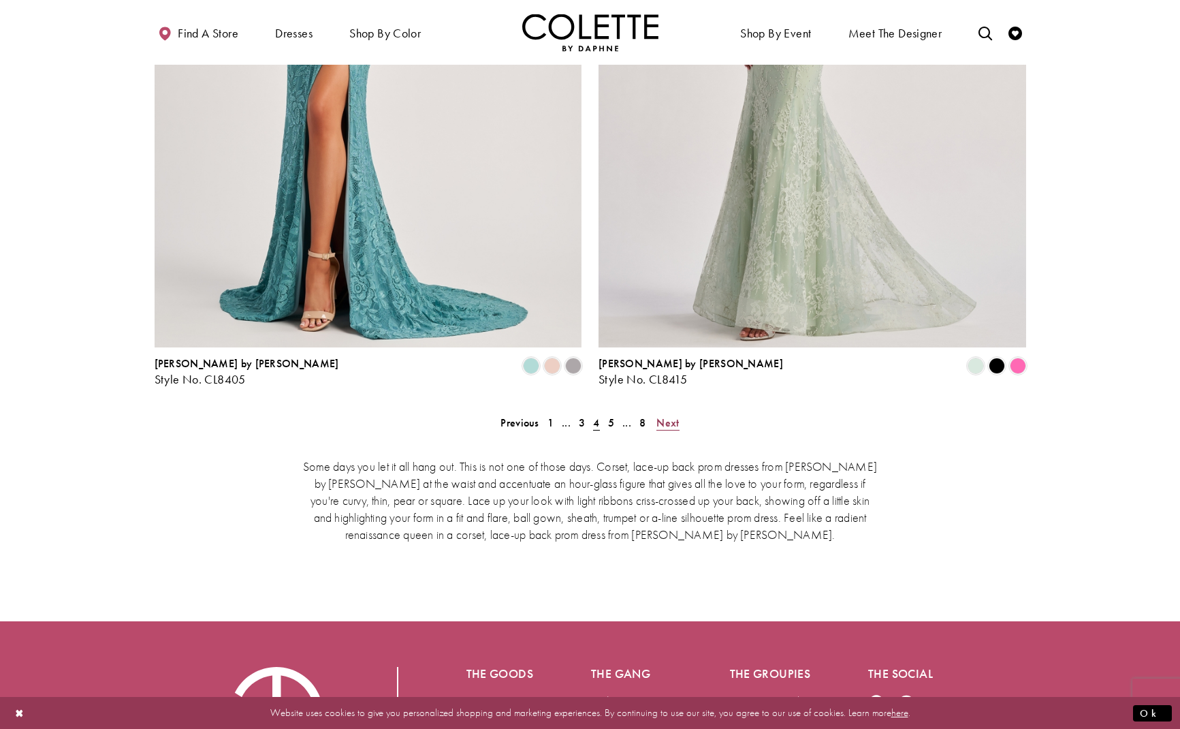
click at [670, 416] on span "Next" at bounding box center [668, 423] width 22 height 14
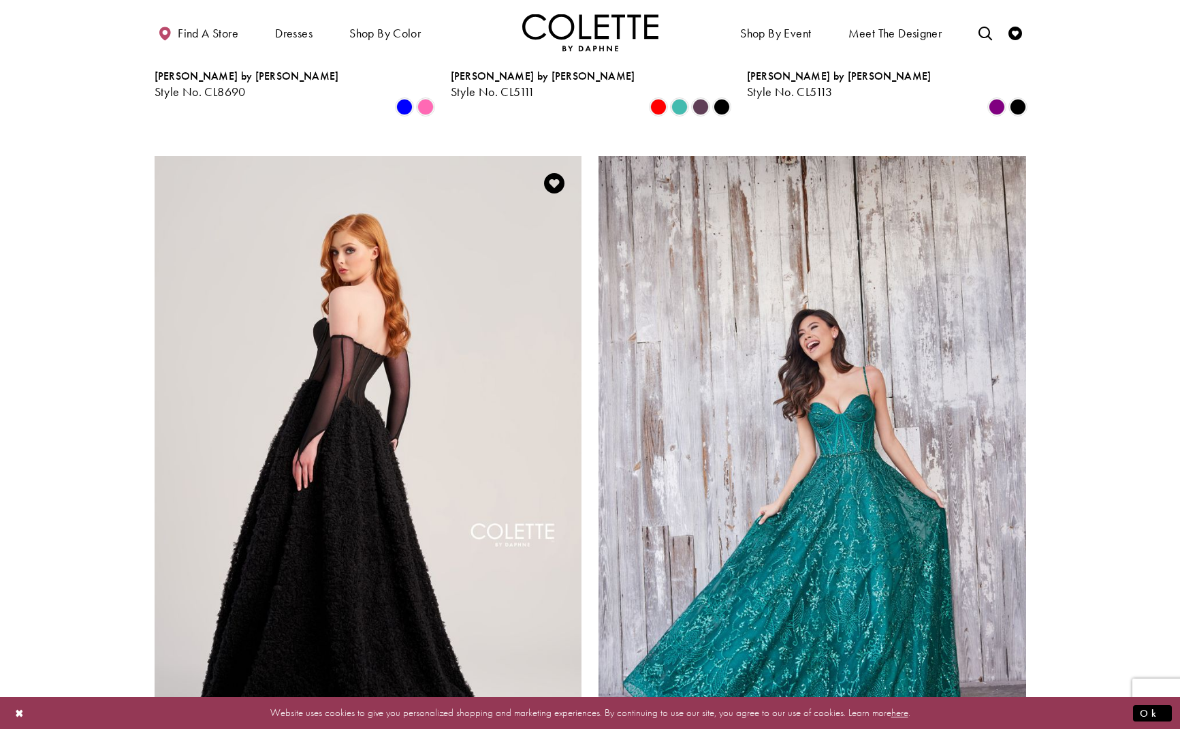
scroll to position [2030, 0]
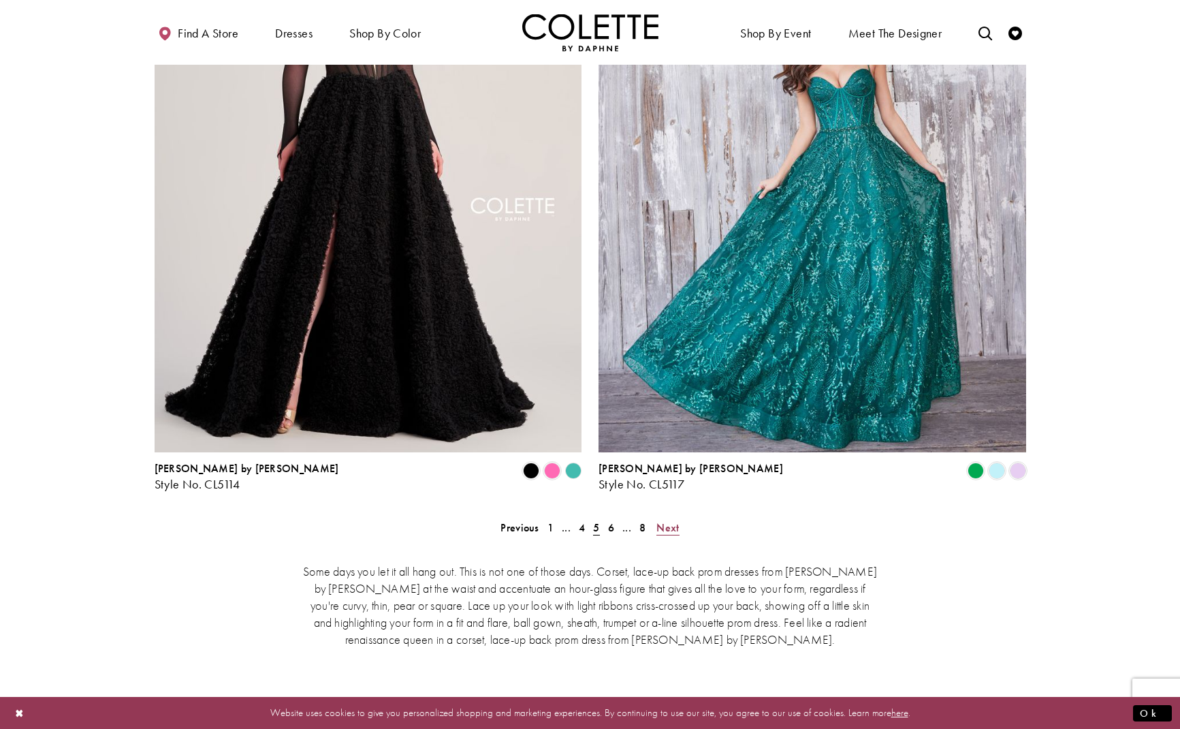
click at [666, 520] on span "Next" at bounding box center [668, 527] width 22 height 14
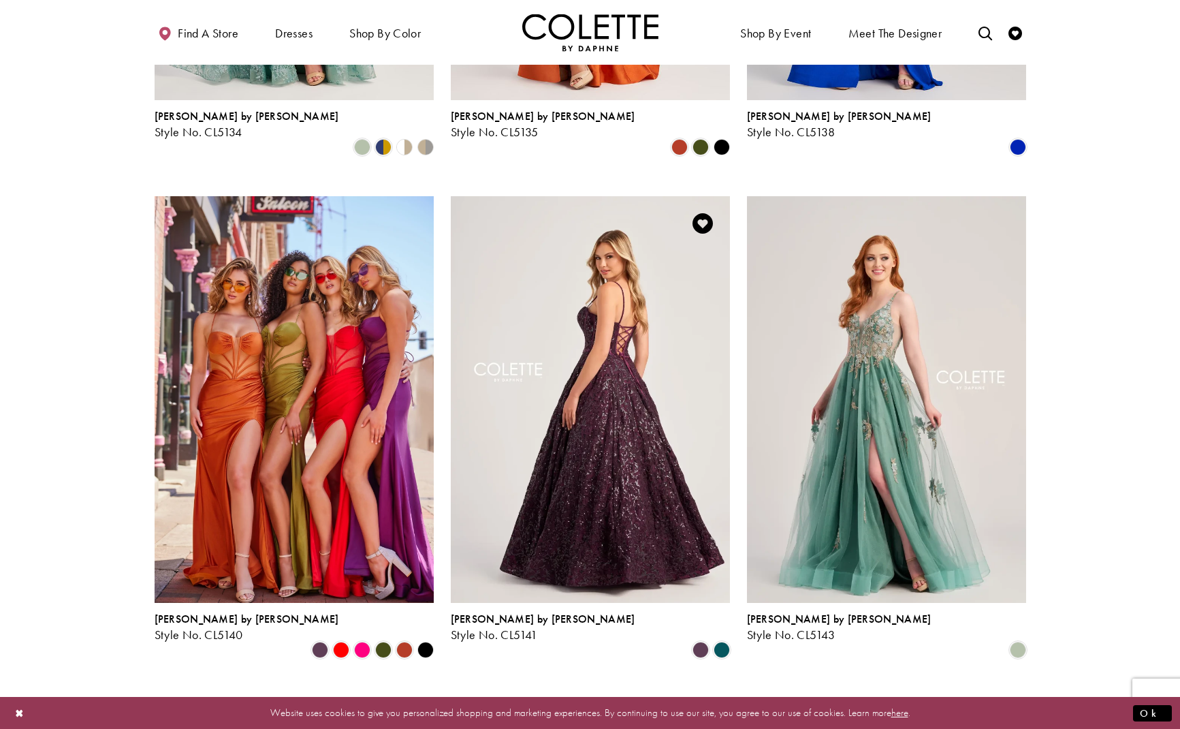
scroll to position [463, 0]
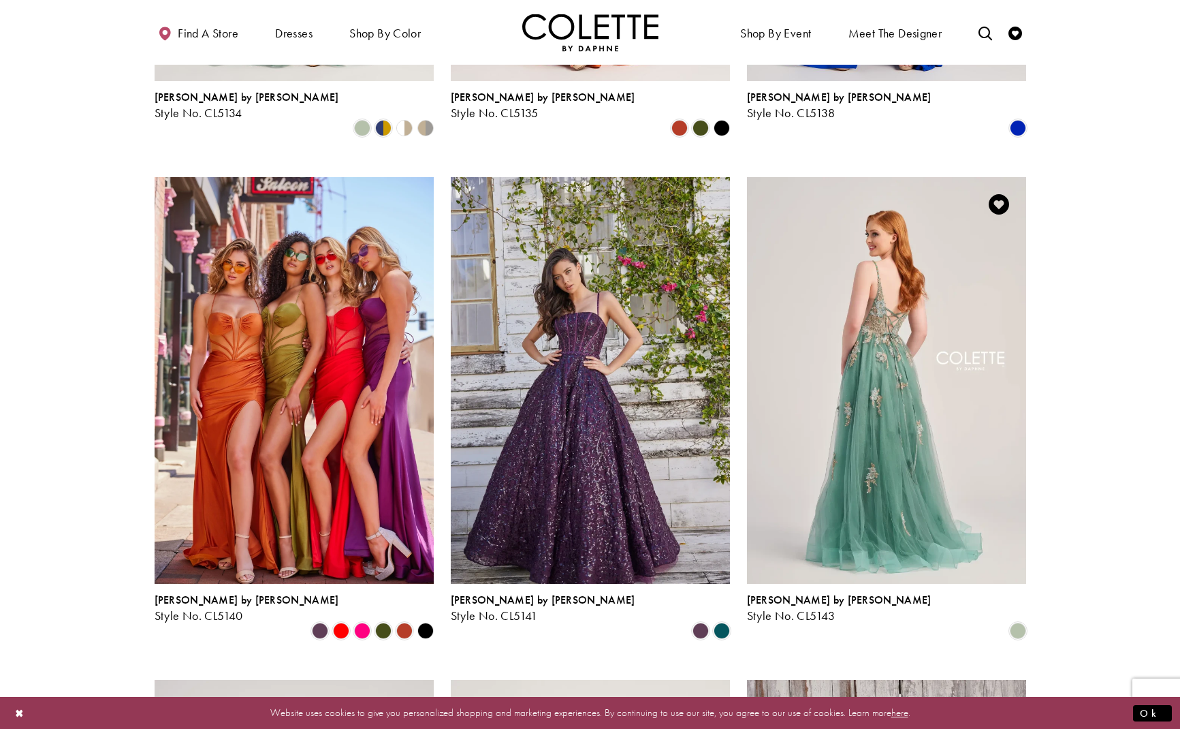
click at [906, 394] on img "Visit Colette by Daphne Style No. CL5143 Page" at bounding box center [886, 380] width 279 height 406
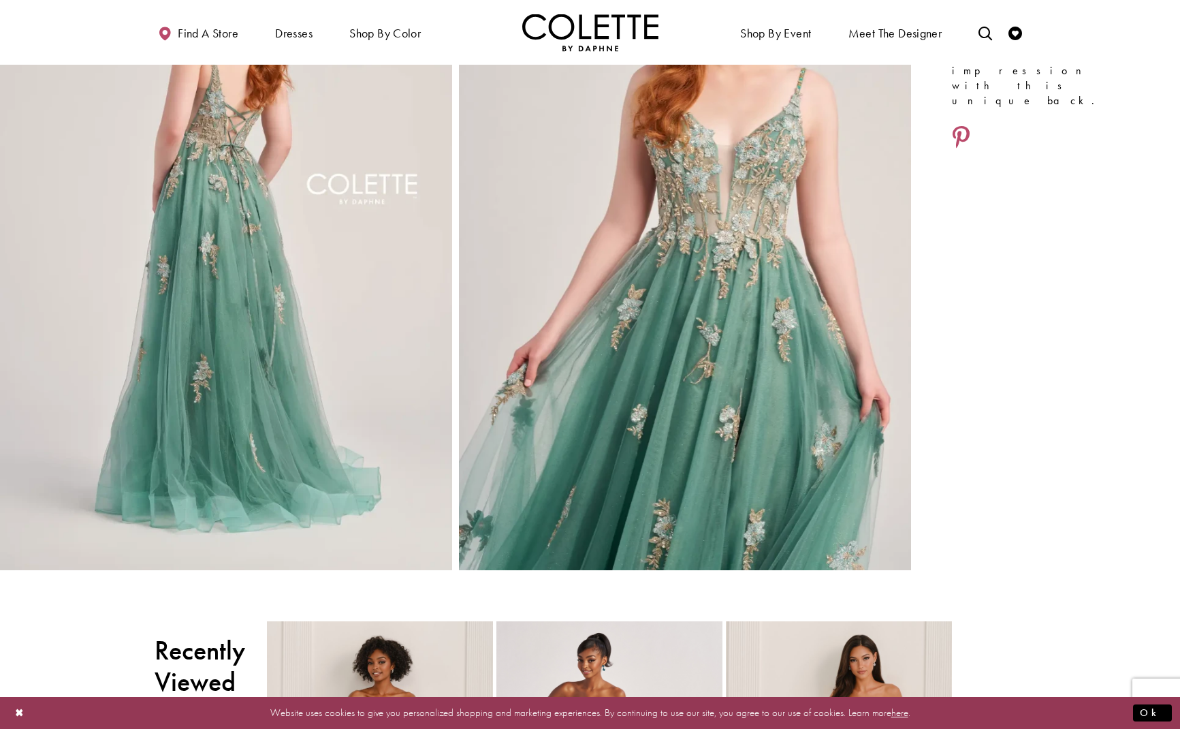
scroll to position [859, 0]
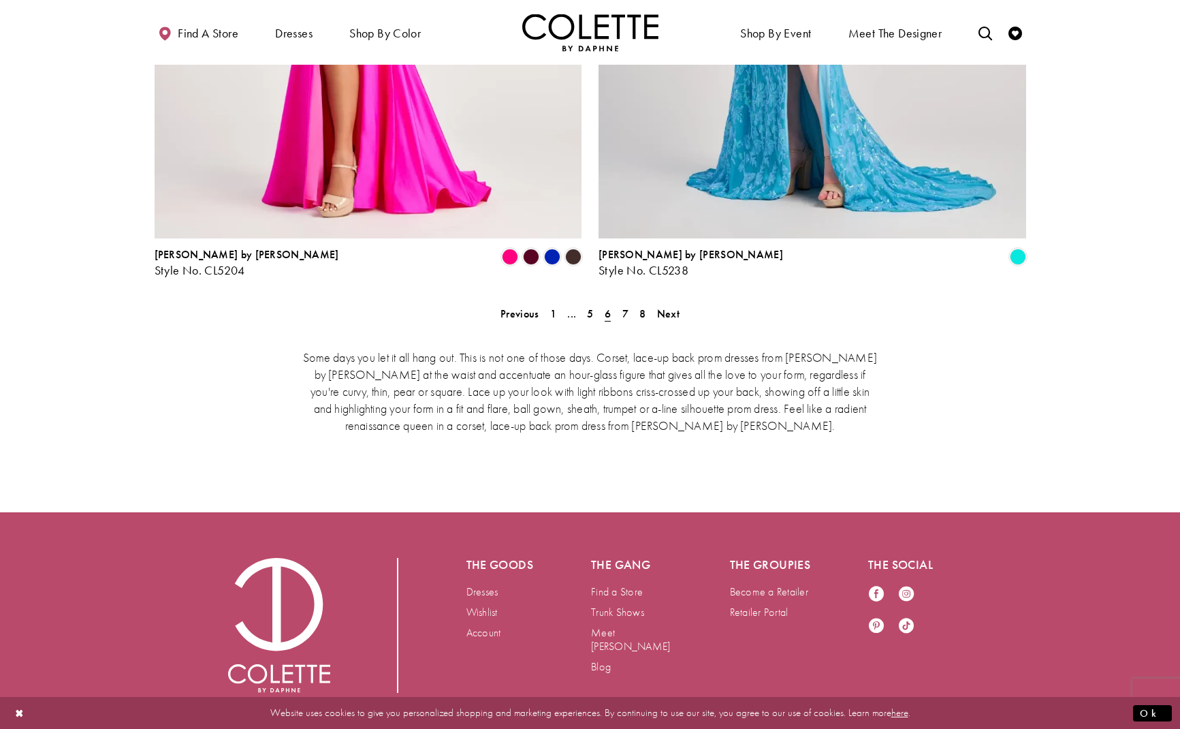
scroll to position [2530, 0]
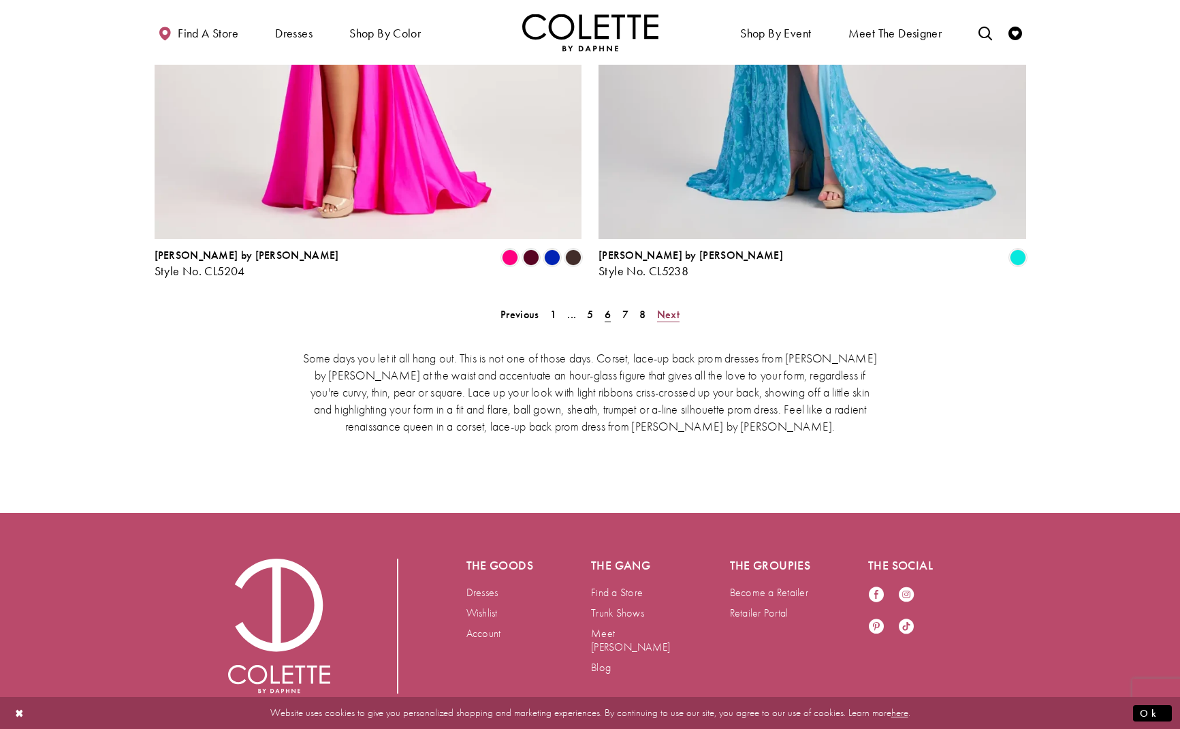
click at [673, 307] on span "Next" at bounding box center [668, 314] width 22 height 14
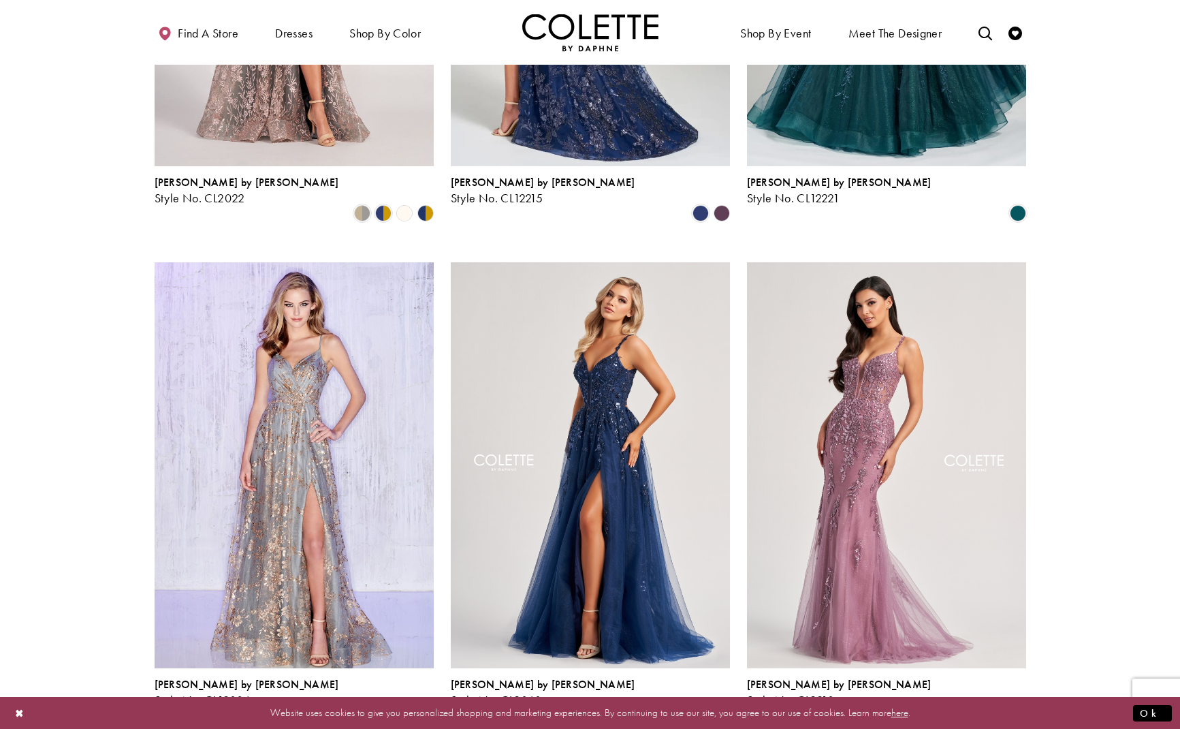
scroll to position [1387, 0]
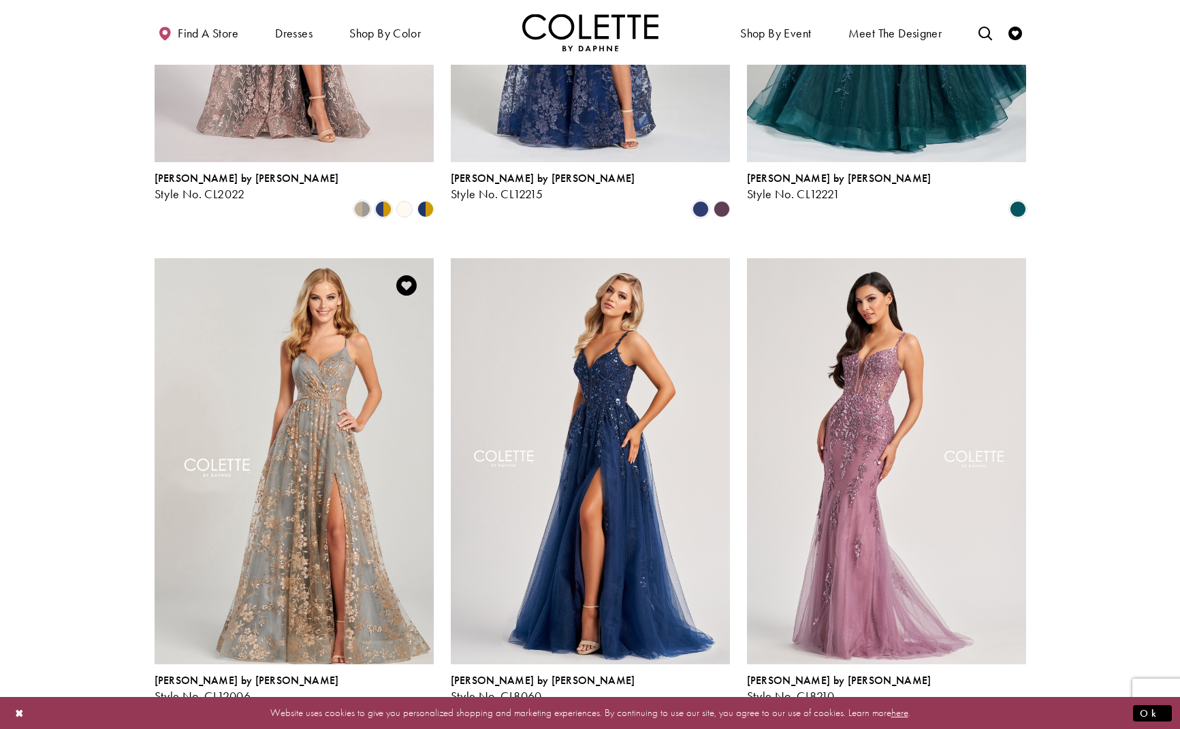
click at [317, 396] on img "Visit Colette by Daphne Style No. CL12006 Page" at bounding box center [294, 461] width 279 height 406
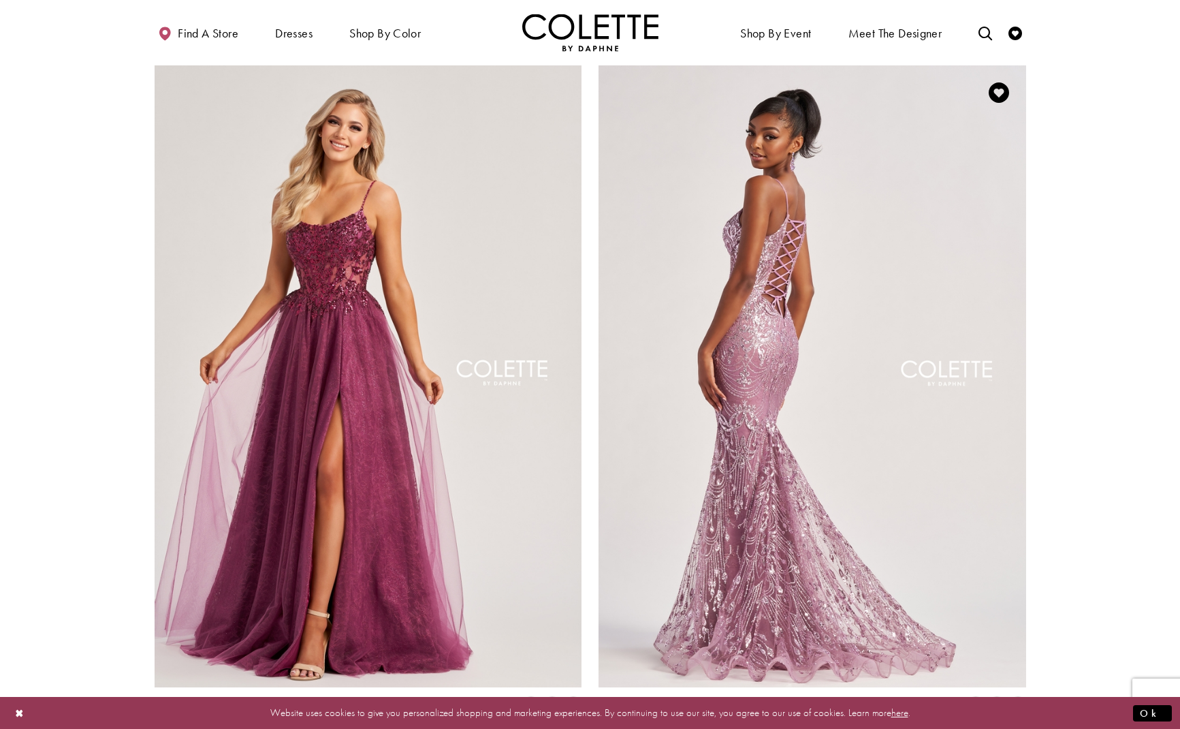
scroll to position [2076, 0]
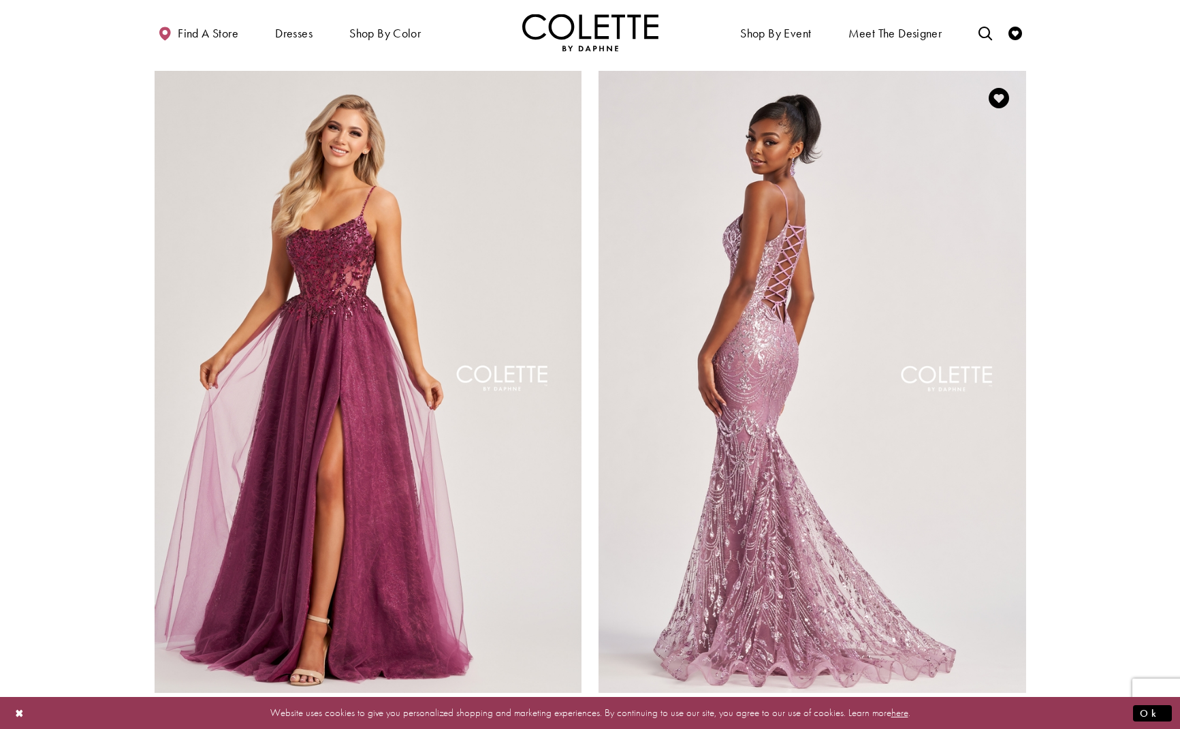
click at [753, 377] on img "Visit Colette by Daphne Style No. CL8630 Page" at bounding box center [813, 382] width 428 height 622
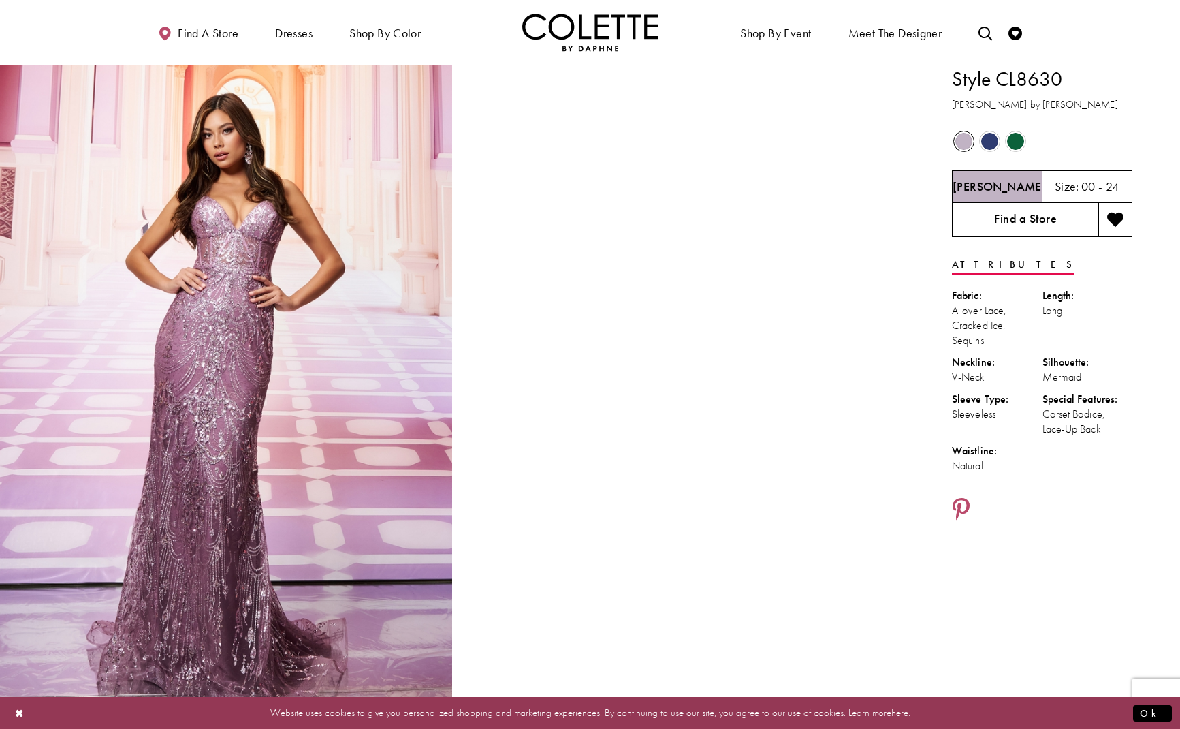
click at [1033, 226] on link "Find a Store" at bounding box center [1025, 220] width 146 height 34
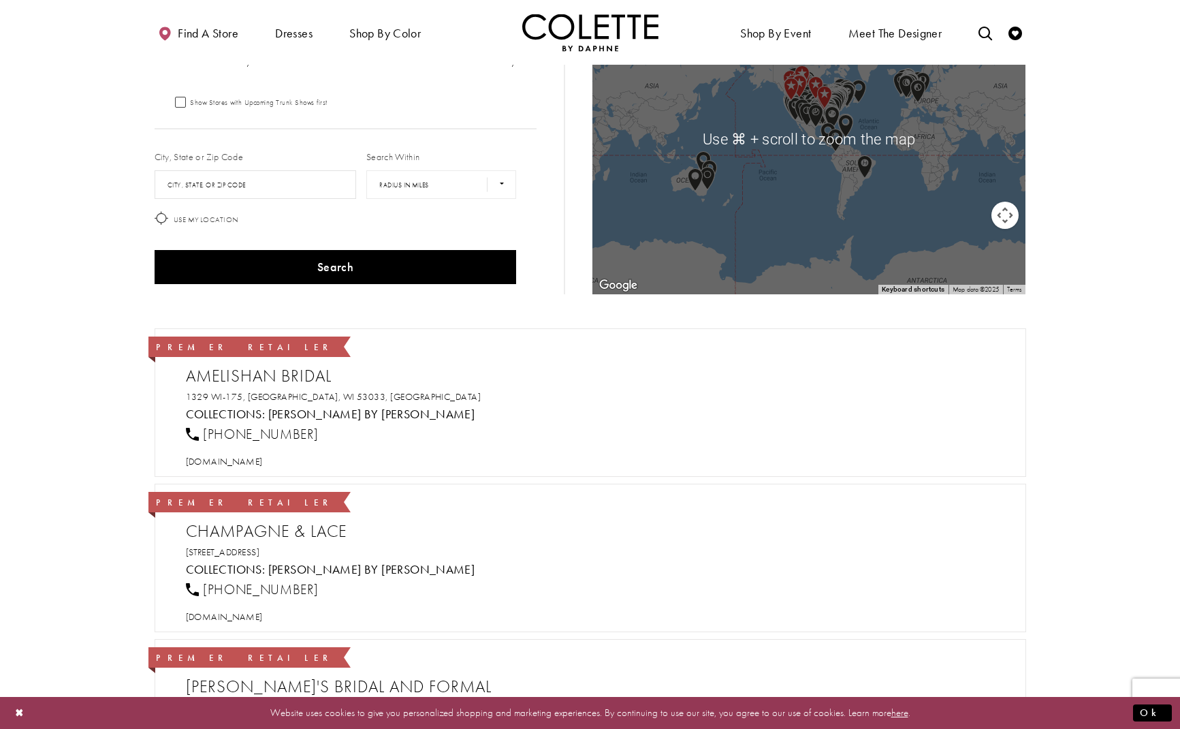
scroll to position [14, 0]
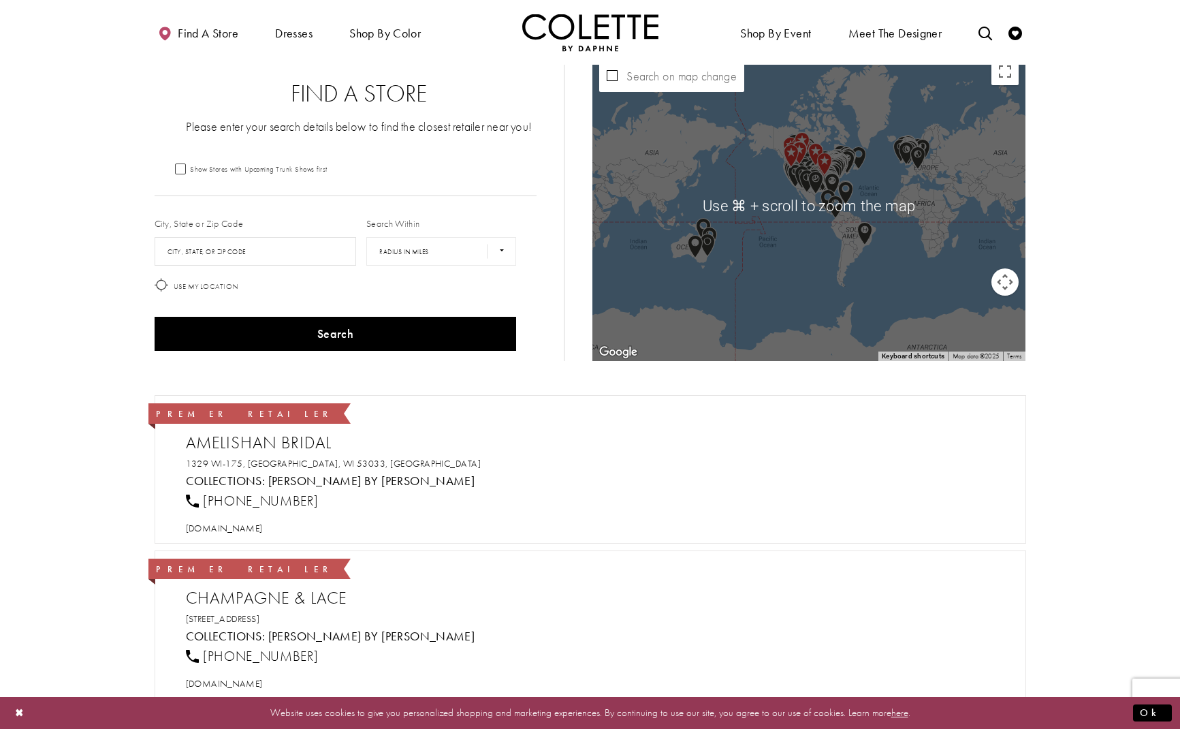
click at [814, 164] on img "Map with store locations" at bounding box center [816, 154] width 15 height 23
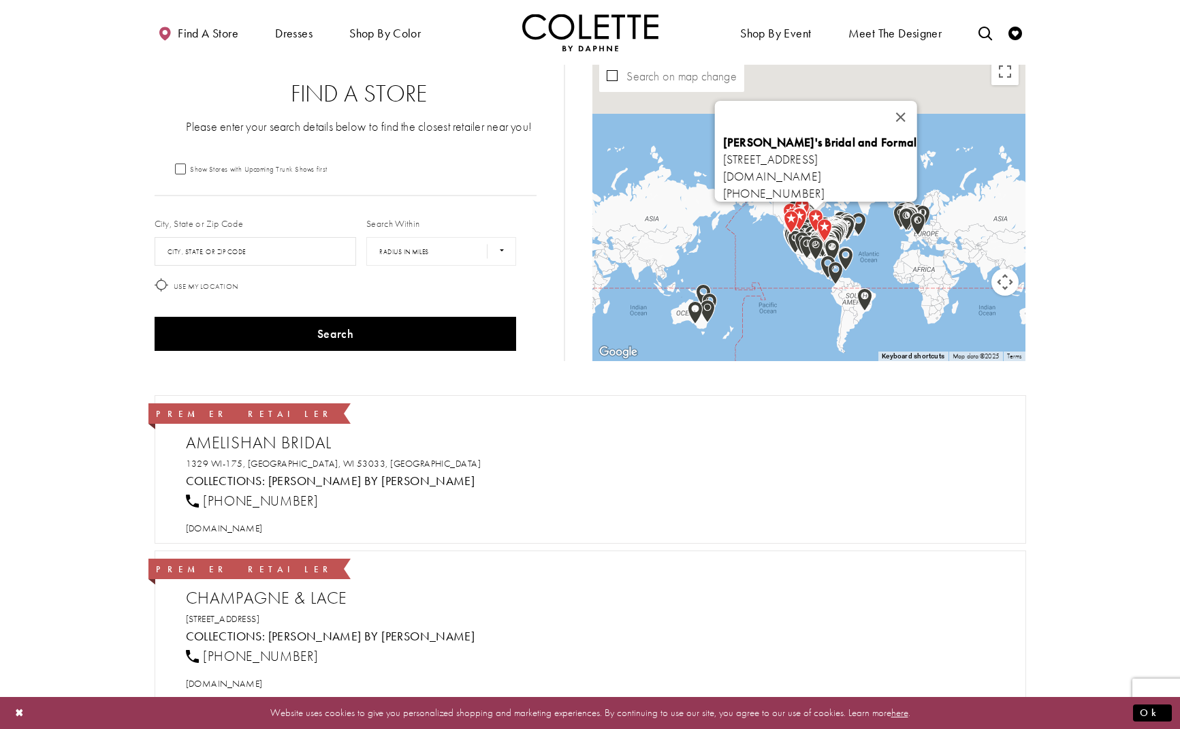
click at [918, 109] on button "Close" at bounding box center [901, 117] width 33 height 33
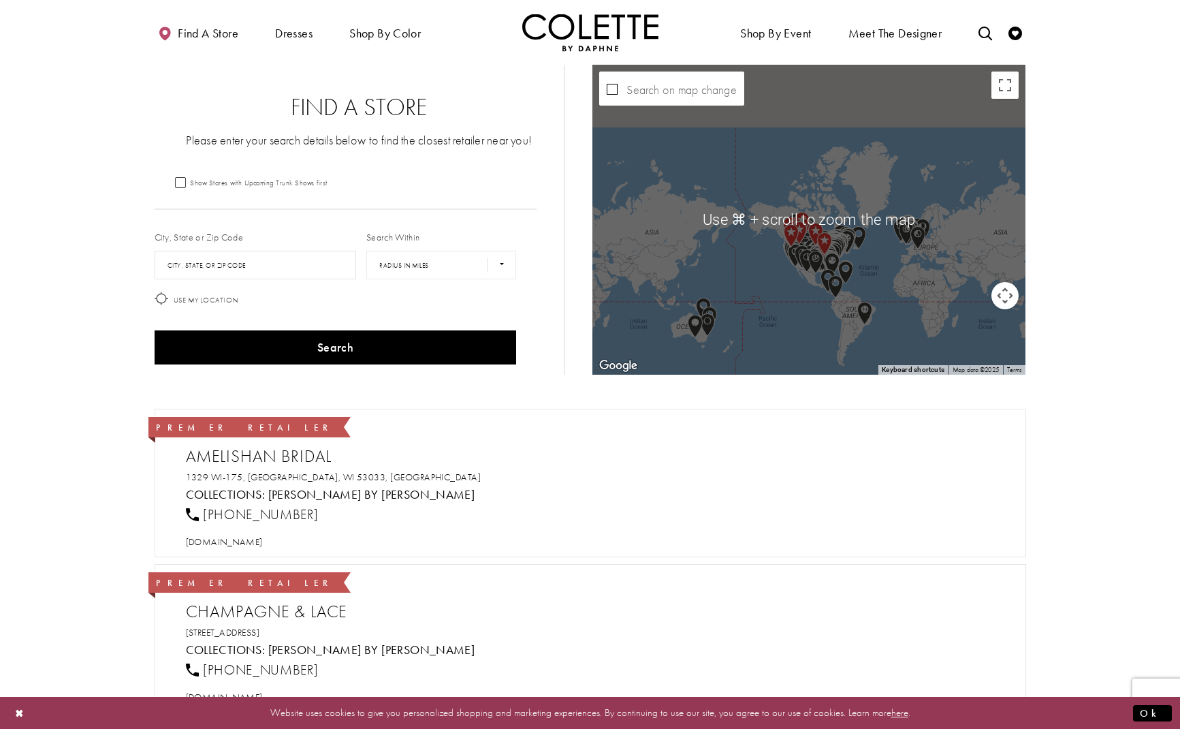
scroll to position [0, 0]
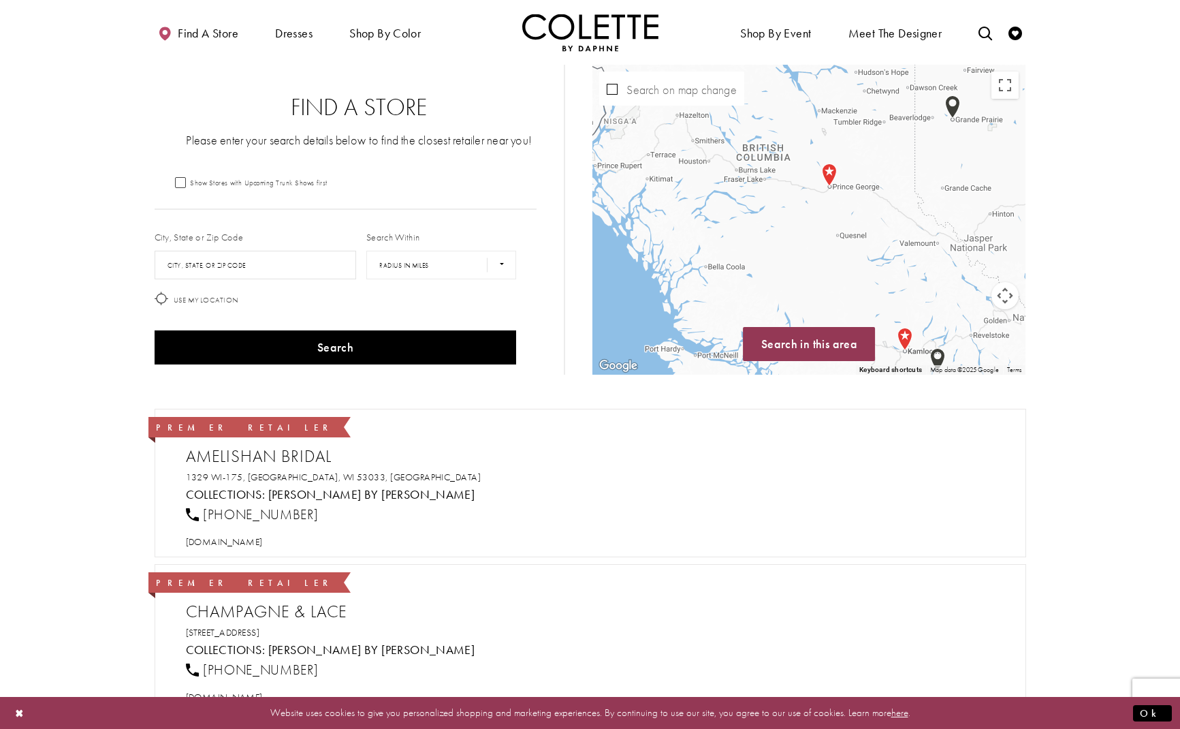
drag, startPoint x: 649, startPoint y: 234, endPoint x: 910, endPoint y: 133, distance: 279.7
click at [913, 131] on div "Map with store locations" at bounding box center [809, 220] width 433 height 310
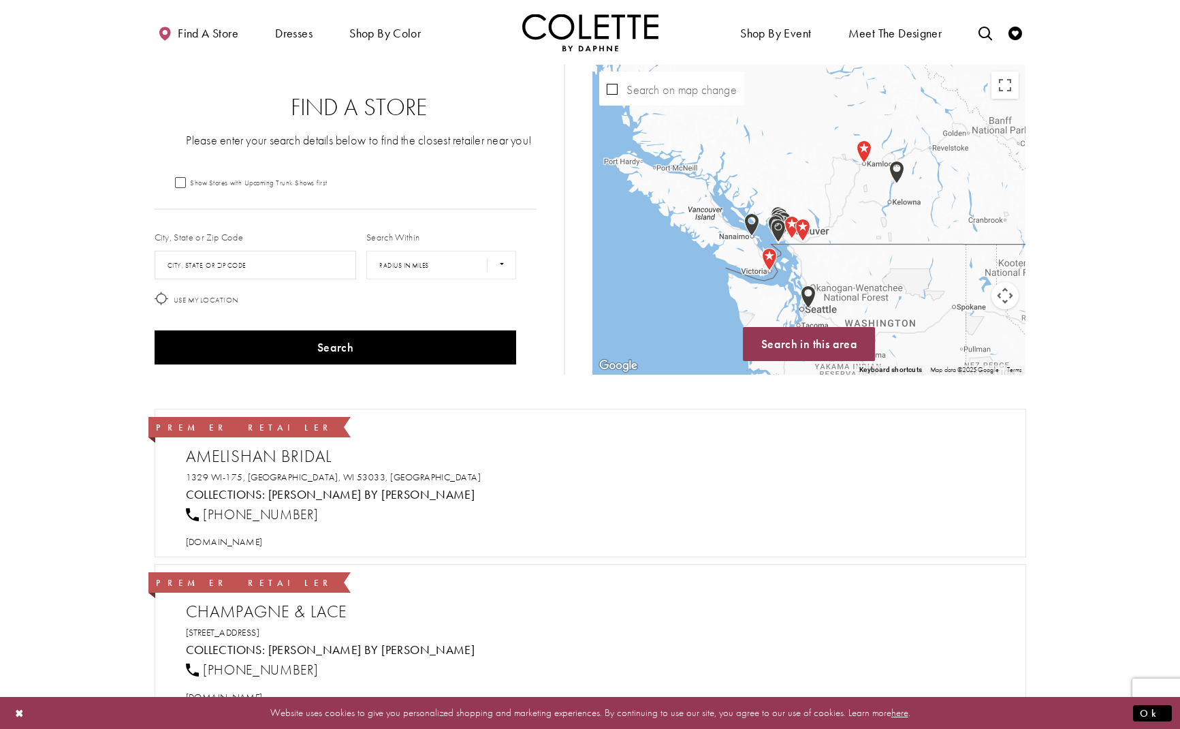
drag, startPoint x: 825, startPoint y: 293, endPoint x: 780, endPoint y: 129, distance: 169.6
click at [779, 118] on div "Map with store locations" at bounding box center [809, 220] width 433 height 310
click at [770, 255] on img "Map with store locations" at bounding box center [769, 259] width 15 height 23
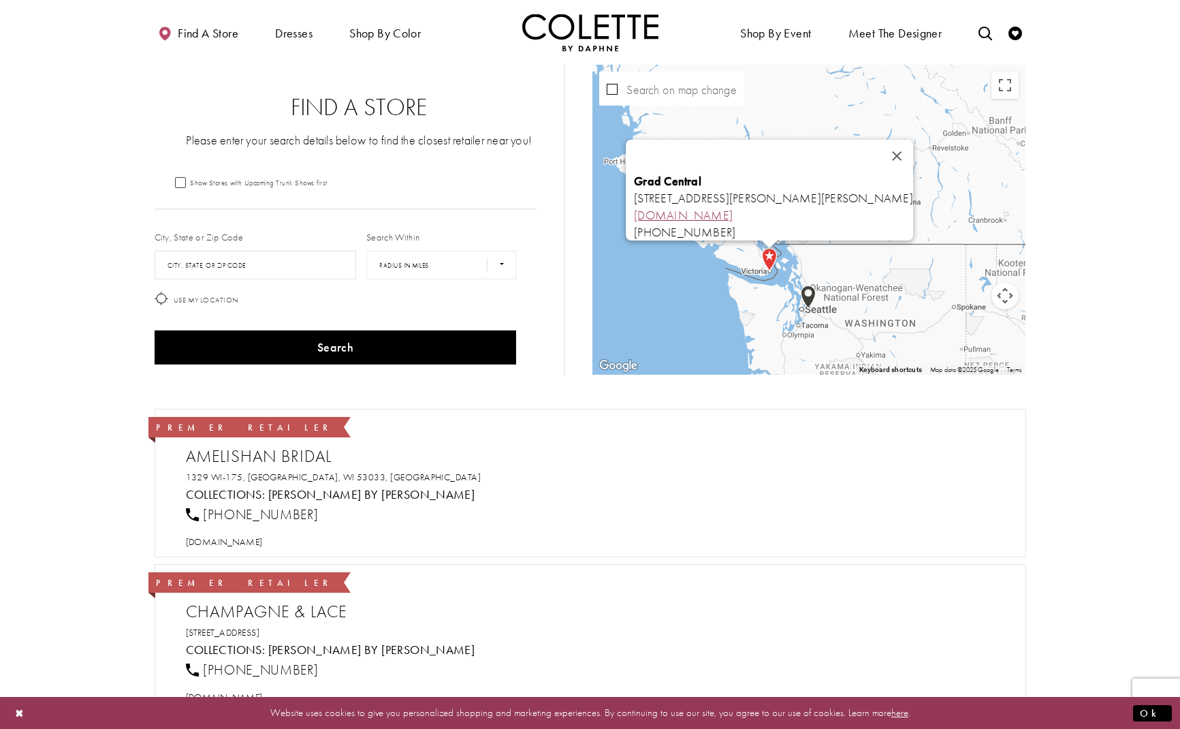
click at [733, 208] on link "[DOMAIN_NAME]" at bounding box center [683, 215] width 99 height 16
